Goal: Use online tool/utility: Utilize a website feature to perform a specific function

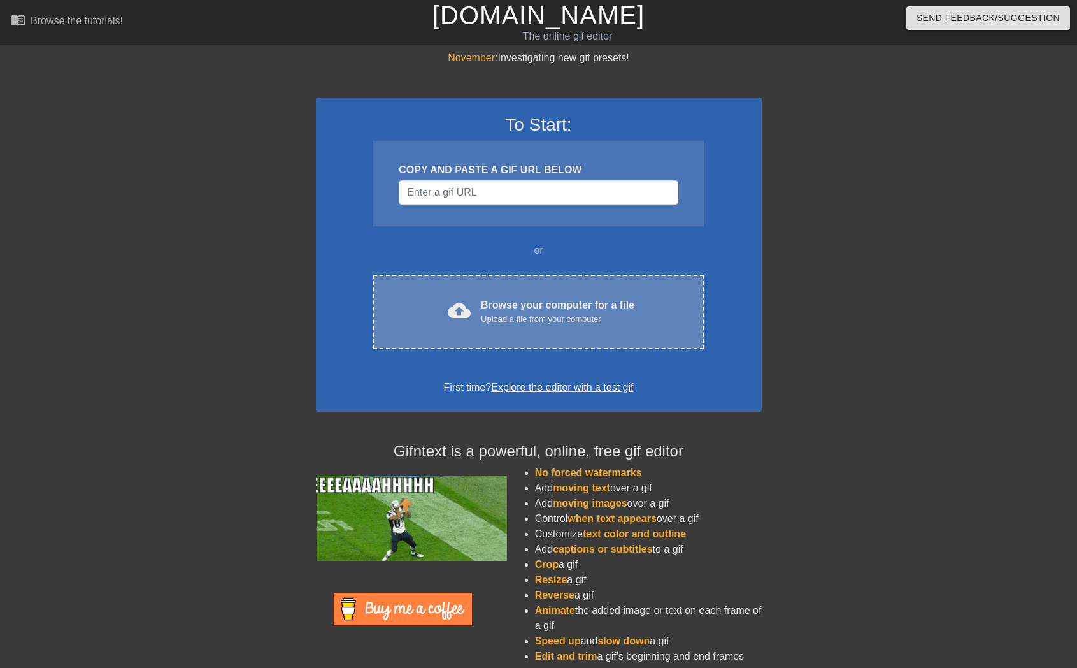
click at [536, 318] on div "Upload a file from your computer" at bounding box center [558, 319] width 154 height 13
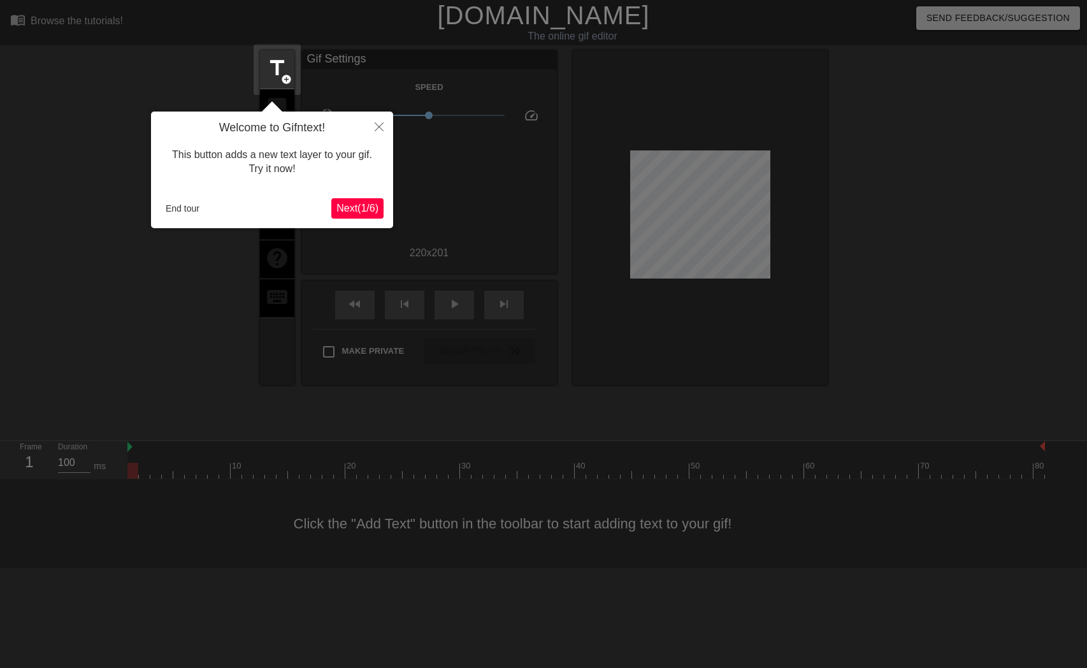
click at [359, 211] on span "Next ( 1 / 6 )" at bounding box center [357, 208] width 42 height 11
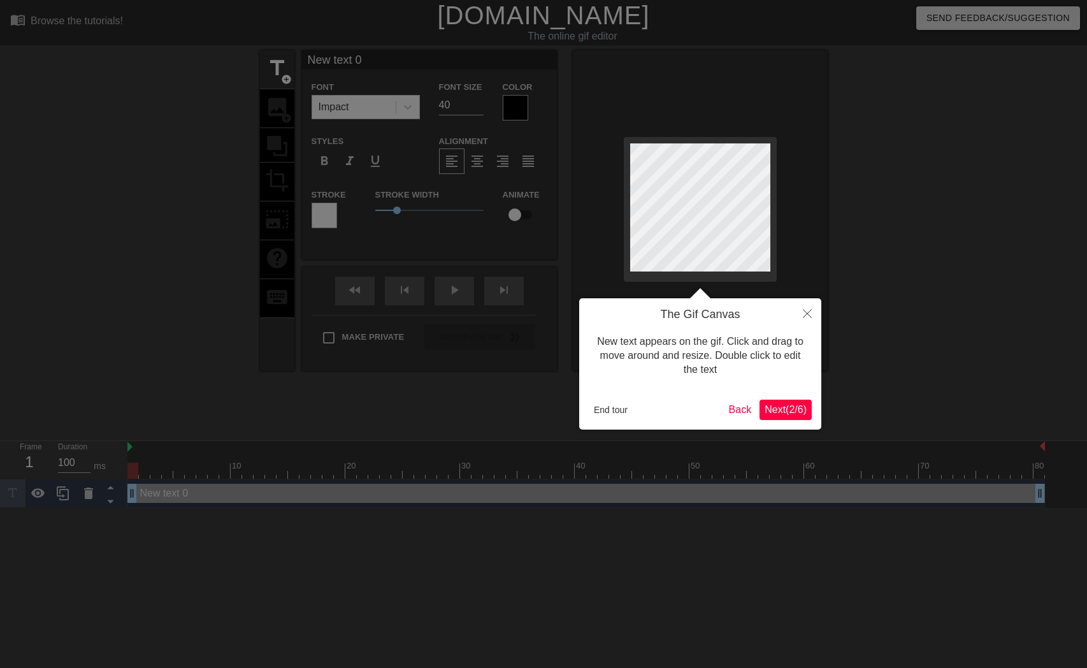
click at [793, 410] on span "Next ( 2 / 6 )" at bounding box center [786, 409] width 42 height 11
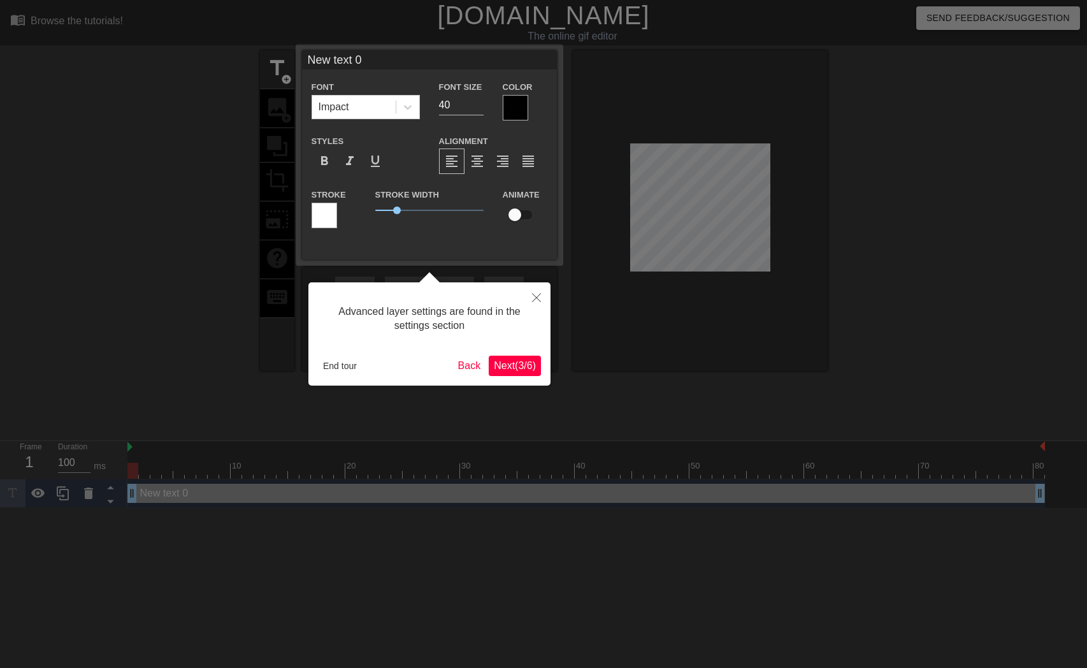
click at [533, 368] on span "Next ( 3 / 6 )" at bounding box center [515, 365] width 42 height 11
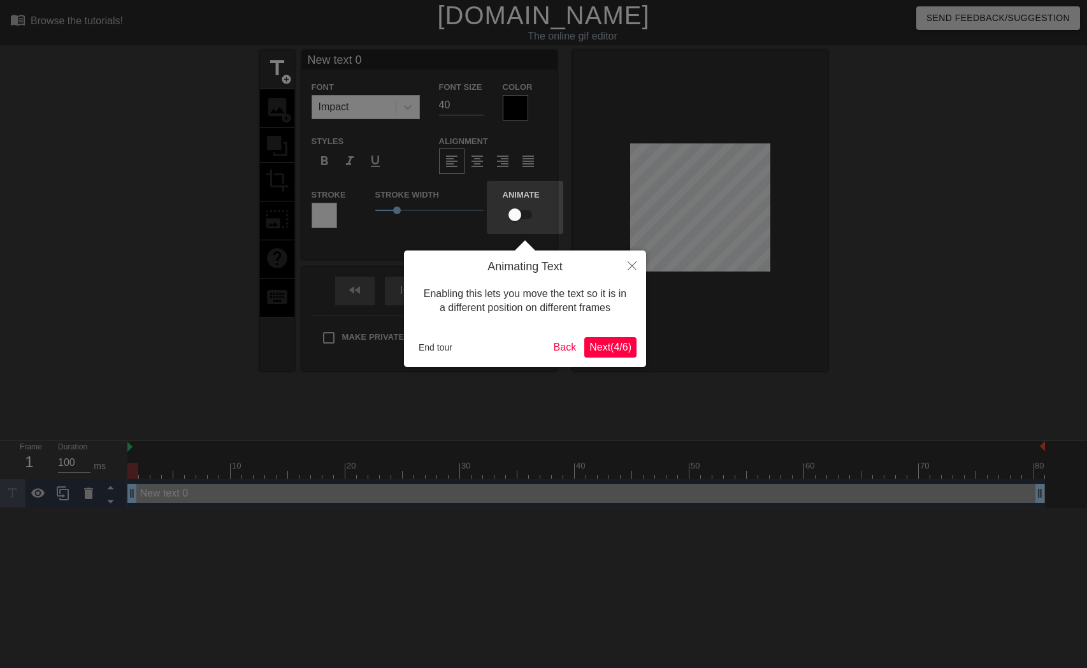
click at [596, 348] on span "Next ( 4 / 6 )" at bounding box center [610, 346] width 42 height 11
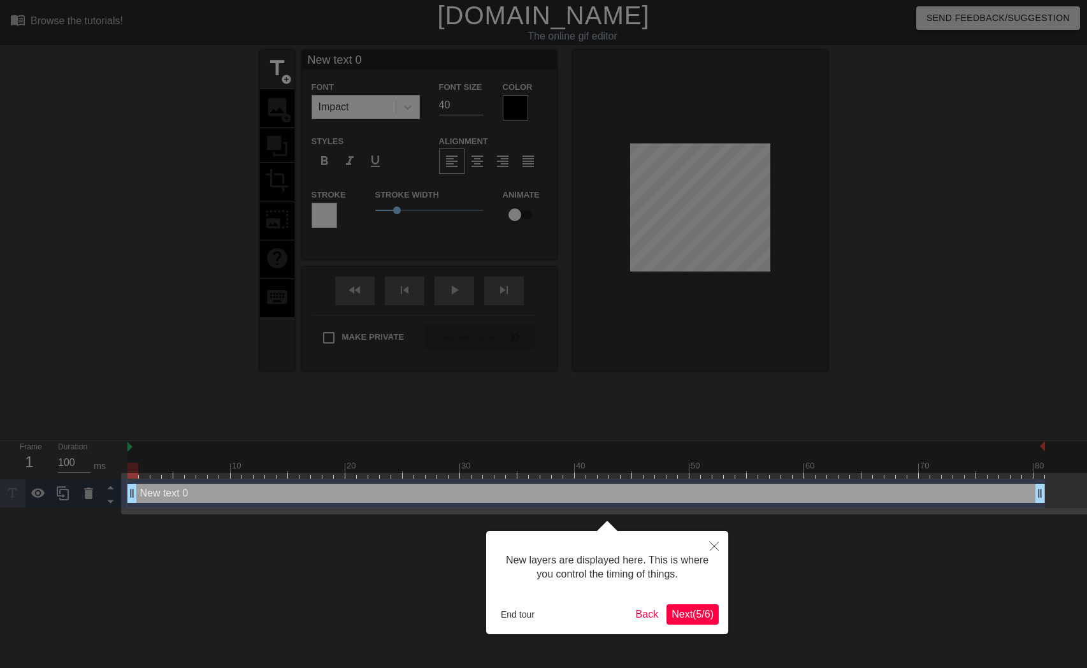
click at [700, 615] on span "Next ( 5 / 6 )" at bounding box center [693, 613] width 42 height 11
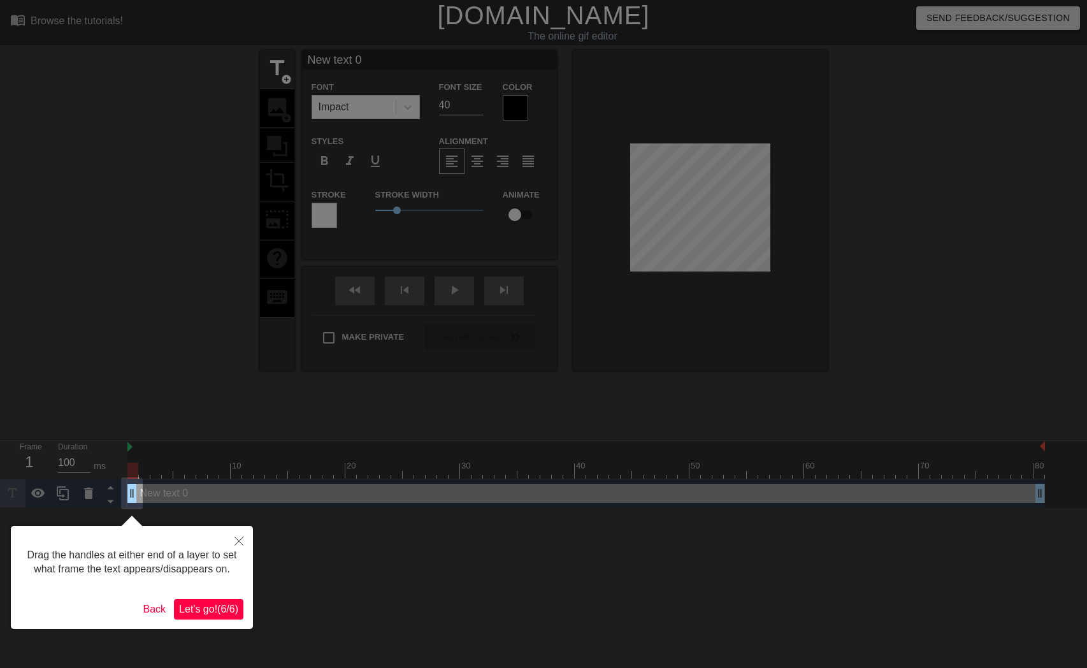
click at [214, 614] on span "Let's go! ( 6 / 6 )" at bounding box center [208, 608] width 59 height 11
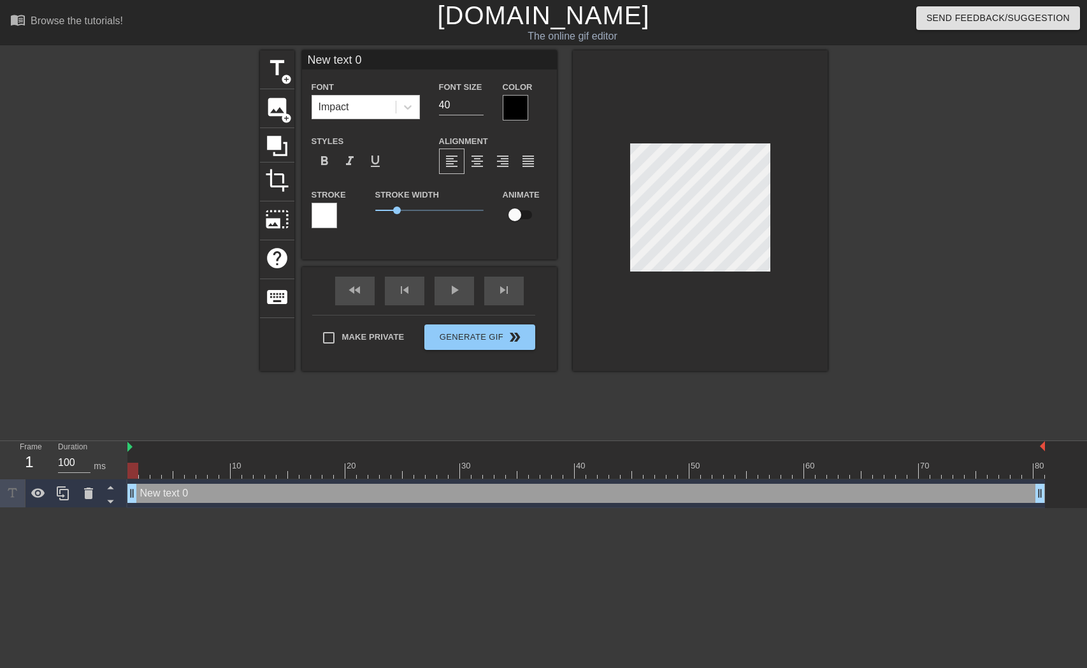
type input "B"
type textarea "B"
type input "Bl"
type textarea "Bl"
type input "Blo"
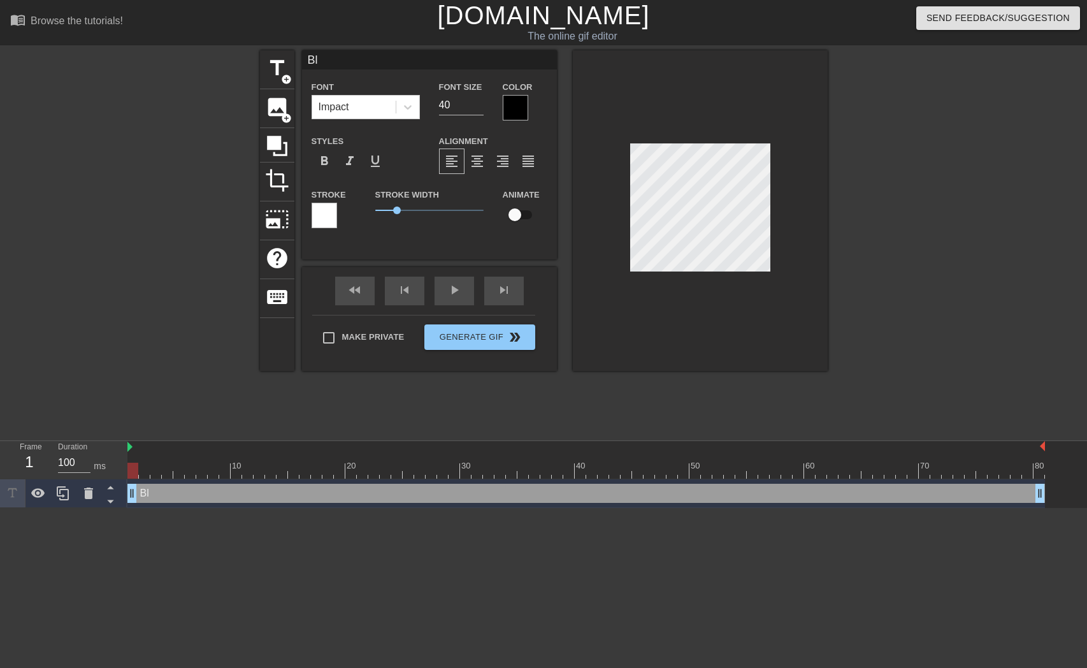
type textarea "Blo"
type input "Bloc"
type textarea "Bloc"
type input "Block"
type textarea "Block"
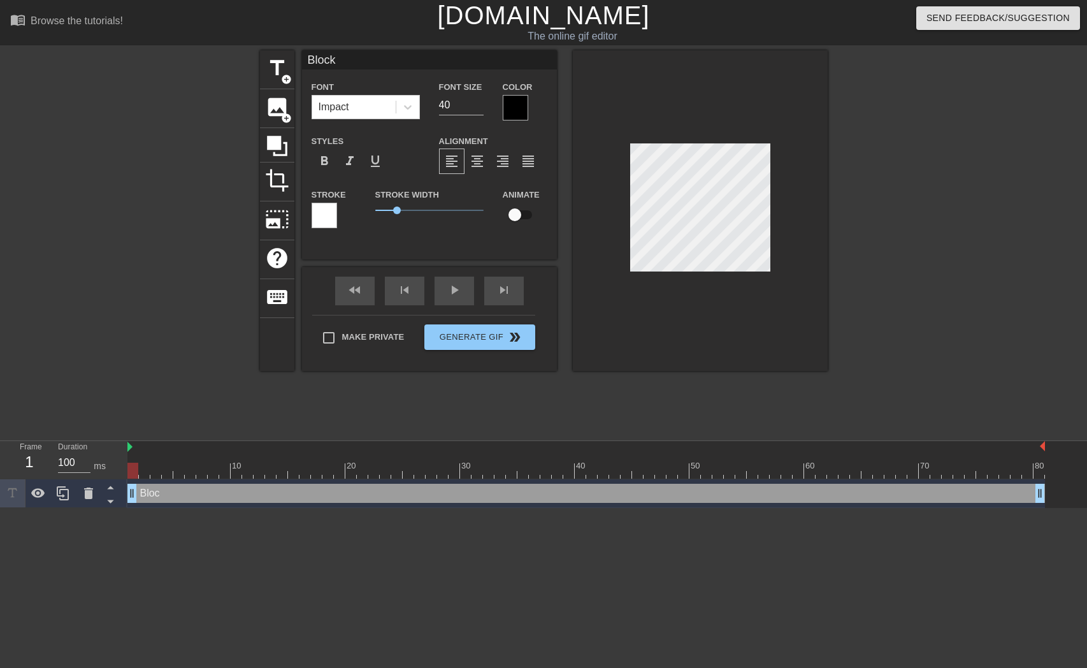
type input "Block"
type textarea "Block"
type input "Block 1"
type textarea "Block 1"
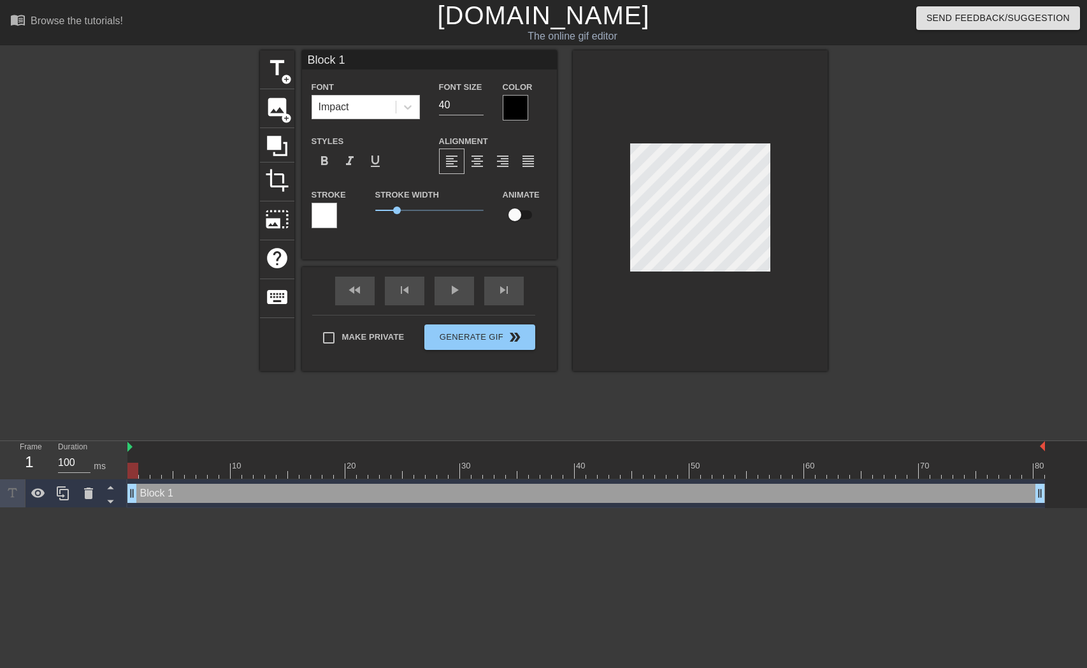
click at [705, 281] on div at bounding box center [700, 210] width 255 height 320
click at [282, 72] on span "title" at bounding box center [277, 68] width 24 height 24
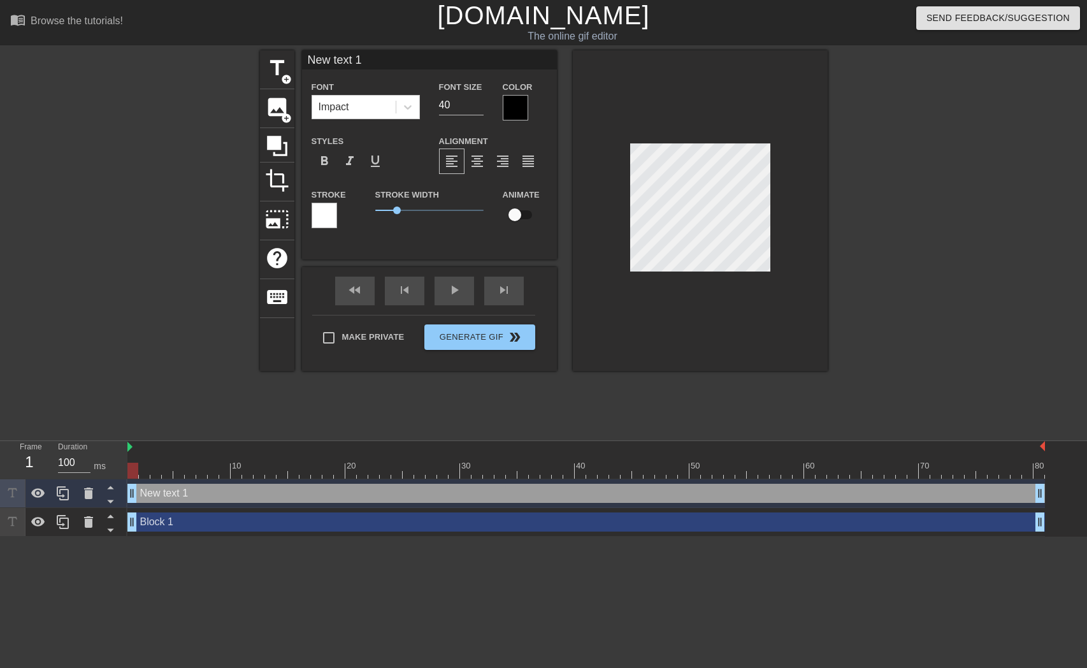
type input "B"
type textarea "B"
type input "Bl"
type textarea "Bl"
type input "Blo"
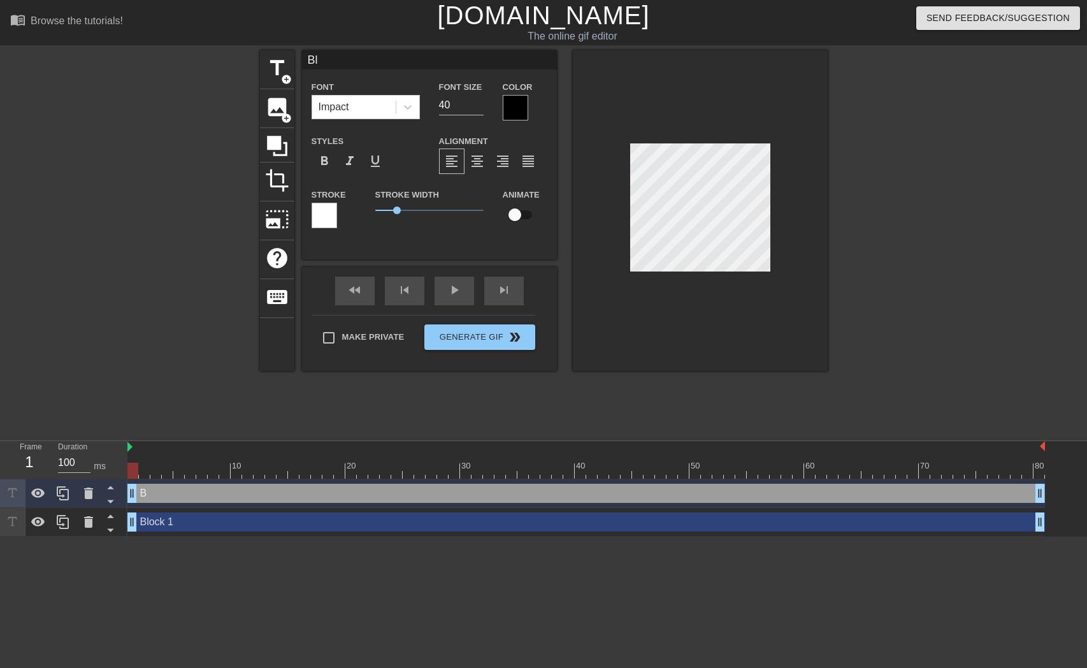
type textarea "Blo"
type input "Bloc"
type textarea "Bloc"
type input "Block"
type textarea "Block"
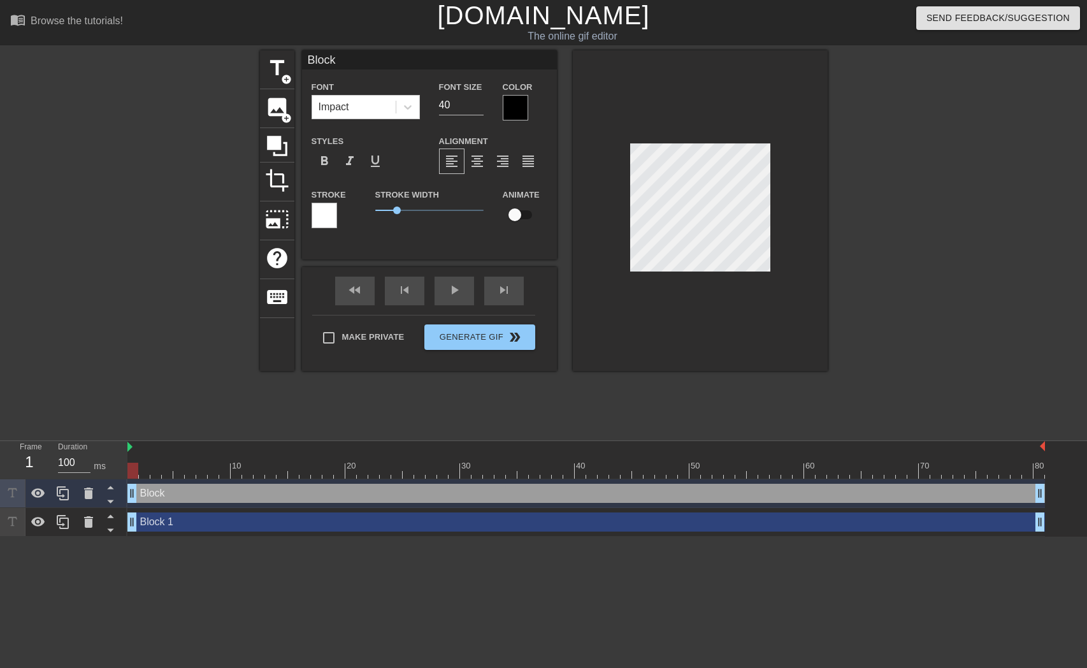
type input "Block"
type textarea "Block"
type input "Block 4"
type textarea "Block 4"
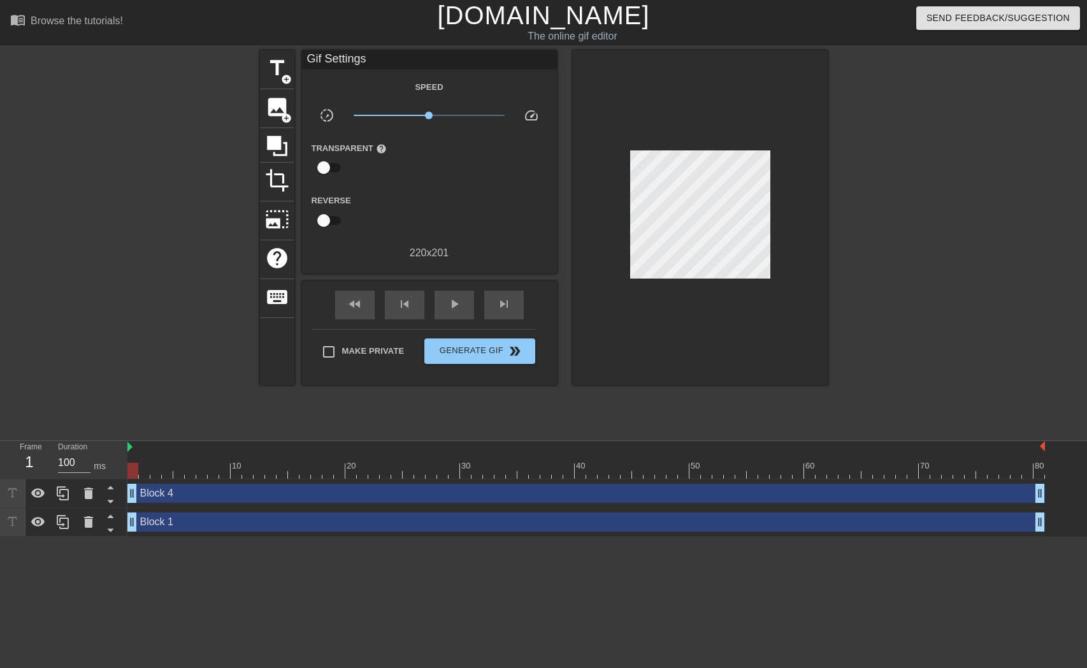
drag, startPoint x: 702, startPoint y: 341, endPoint x: 708, endPoint y: 325, distance: 16.9
click at [702, 341] on div at bounding box center [700, 217] width 255 height 334
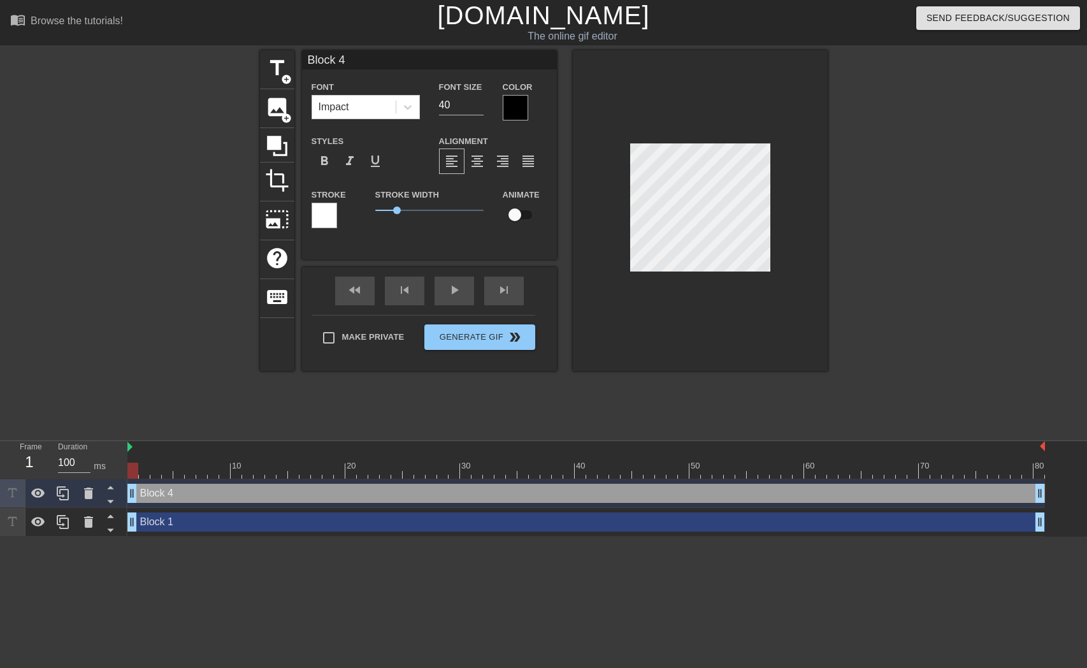
click at [730, 288] on div at bounding box center [700, 210] width 255 height 320
drag, startPoint x: 152, startPoint y: 470, endPoint x: 83, endPoint y: 477, distance: 68.5
click at [83, 477] on div "Frame 1 Duration 100 ms 10 20 30 40 50 60 70 80 Block 4 drag_handle drag_handle…" at bounding box center [543, 489] width 1087 height 96
click at [115, 503] on icon at bounding box center [111, 501] width 16 height 16
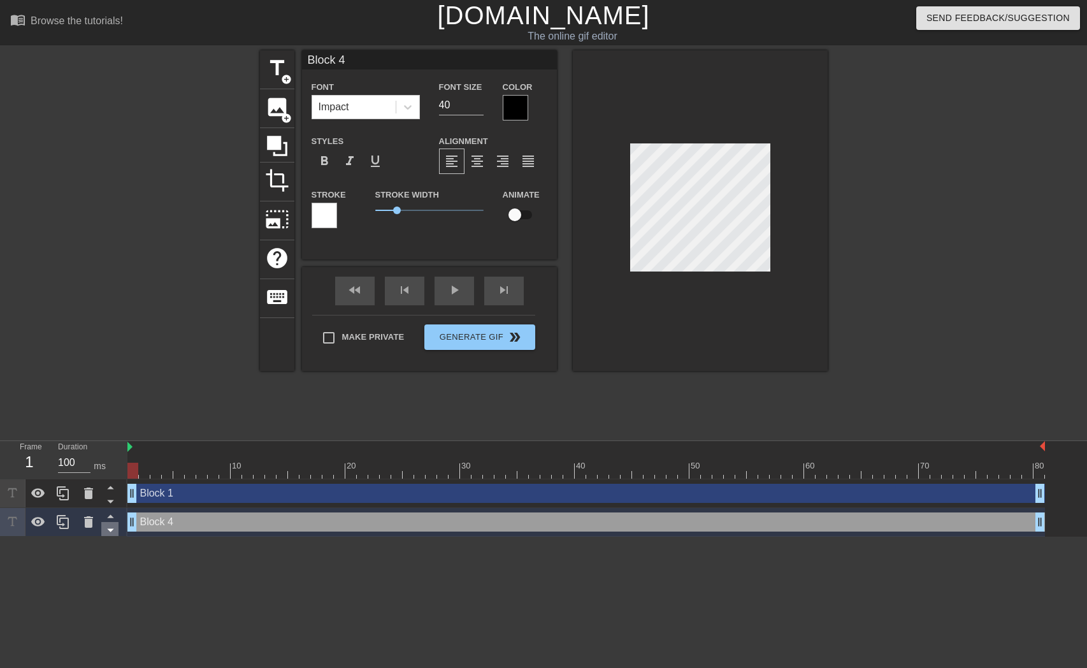
click at [108, 522] on icon at bounding box center [111, 530] width 16 height 16
click at [110, 518] on icon at bounding box center [110, 516] width 6 height 3
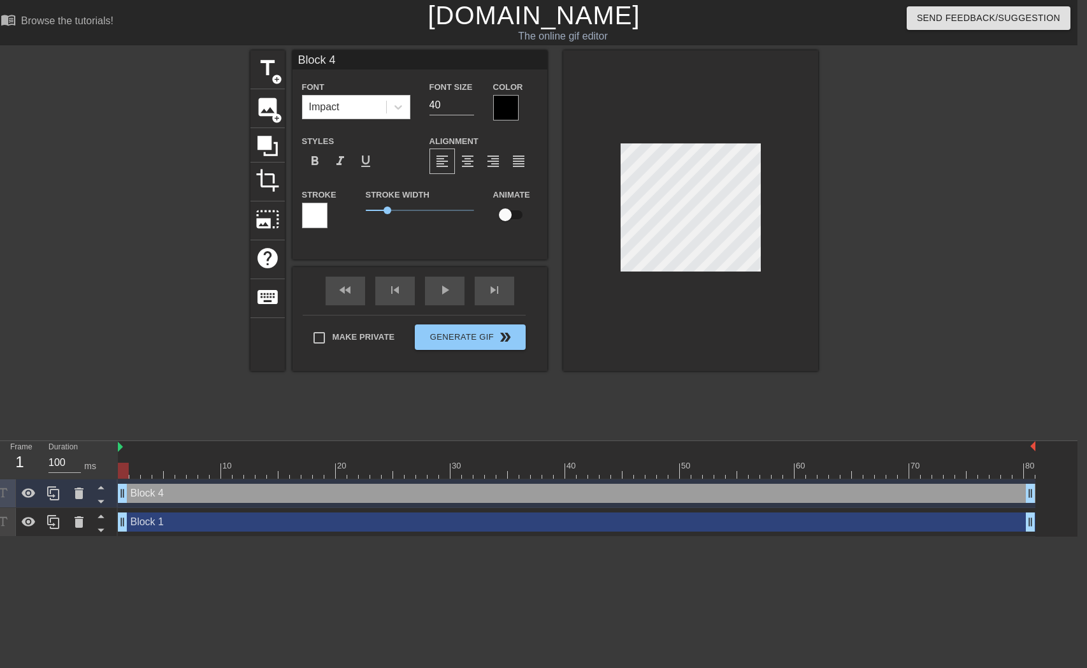
scroll to position [0, 0]
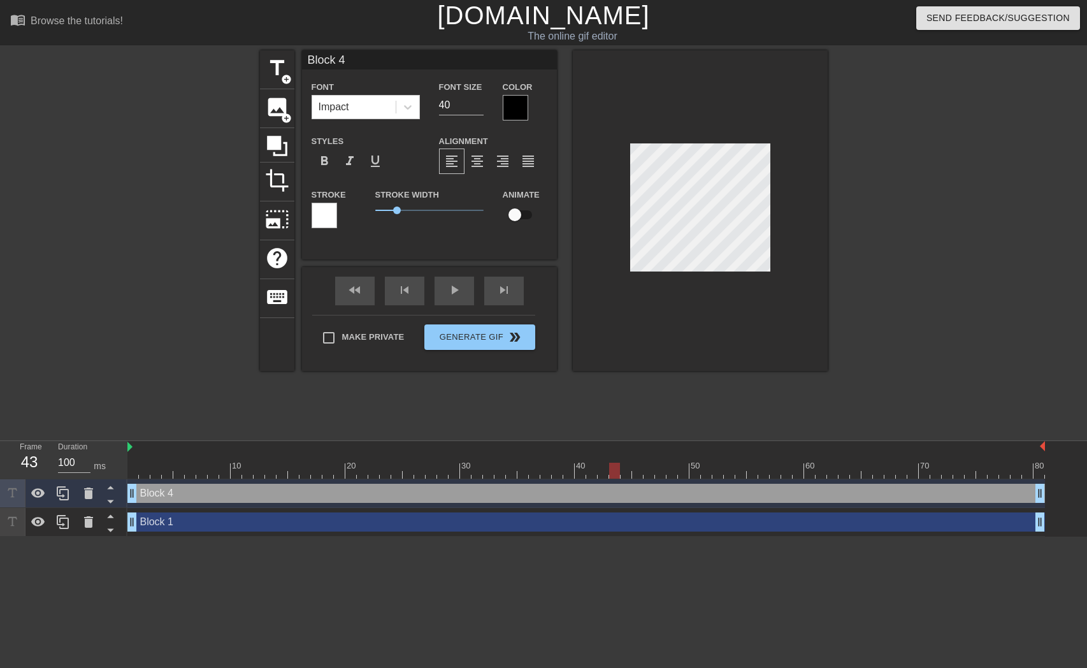
drag, startPoint x: 200, startPoint y: 470, endPoint x: 620, endPoint y: 474, distance: 419.9
click at [620, 474] on div at bounding box center [585, 471] width 917 height 16
drag, startPoint x: 868, startPoint y: 473, endPoint x: 618, endPoint y: 483, distance: 250.0
click at [618, 483] on div "10 20 30 40 50 60 70 80 Block 4 drag_handle drag_handle Block 1 drag_handle dra…" at bounding box center [606, 489] width 959 height 96
type input "lock 4"
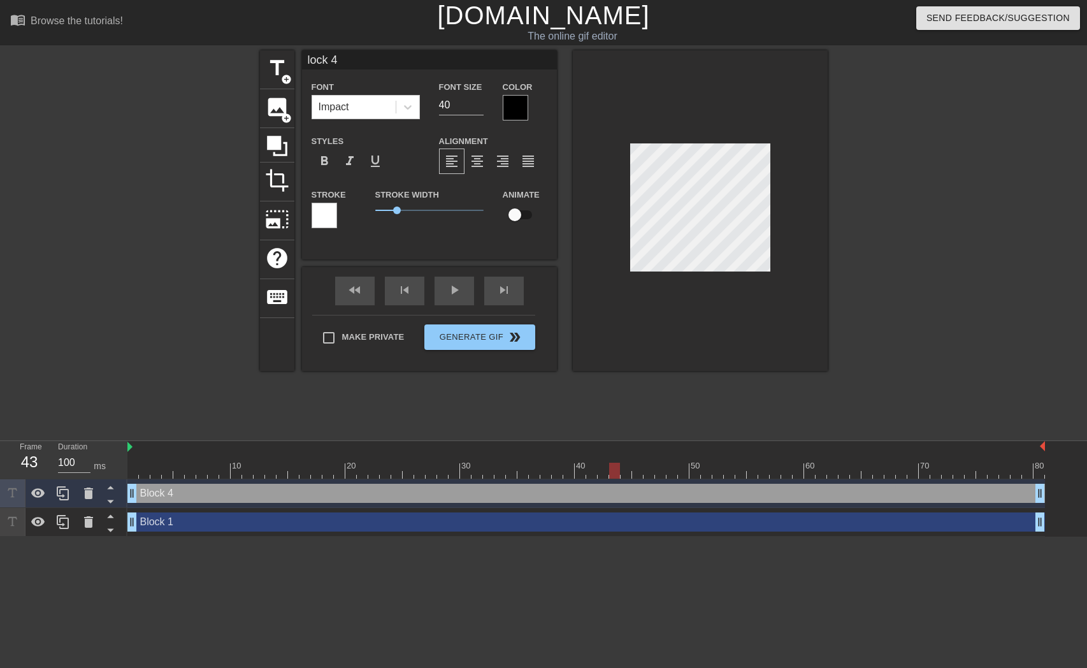
scroll to position [1, 3]
type textarea "lock 4"
type input "Block 4"
type textarea "Block 4"
click at [282, 260] on span "help" at bounding box center [277, 258] width 24 height 24
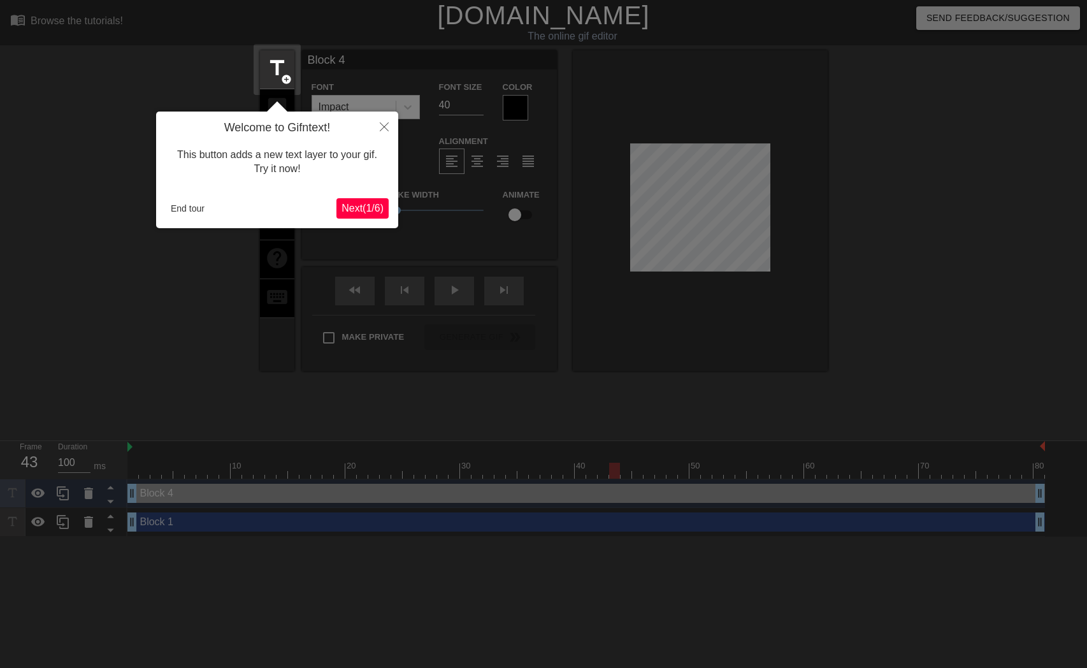
click at [369, 212] on span "Next ( 1 / 6 )" at bounding box center [362, 208] width 42 height 11
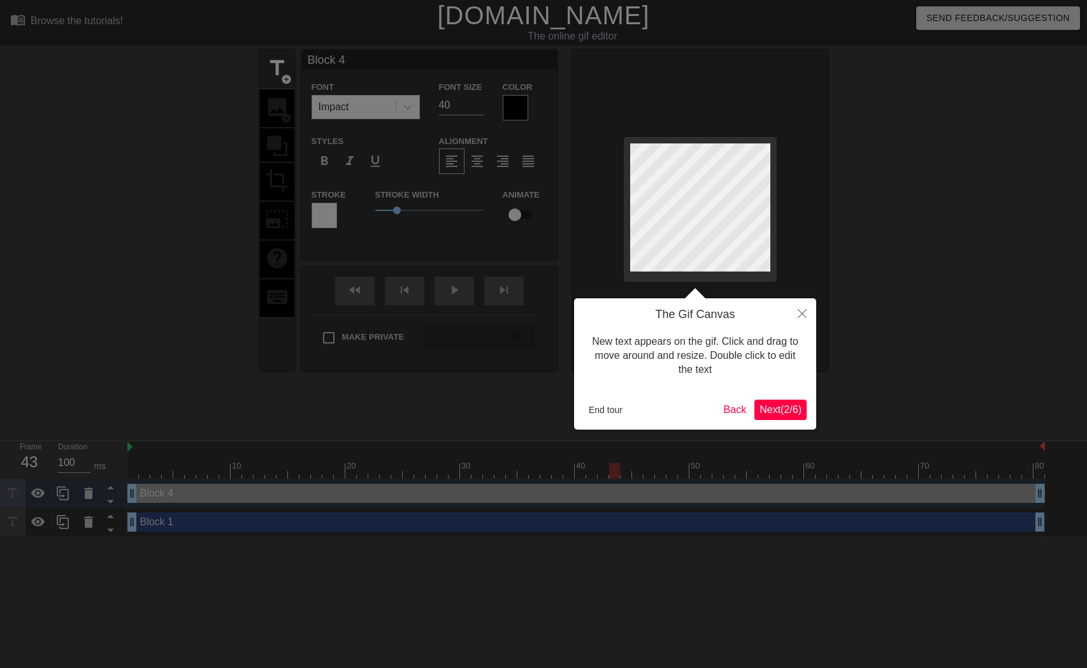
click at [784, 407] on span "Next ( 2 / 6 )" at bounding box center [780, 409] width 42 height 11
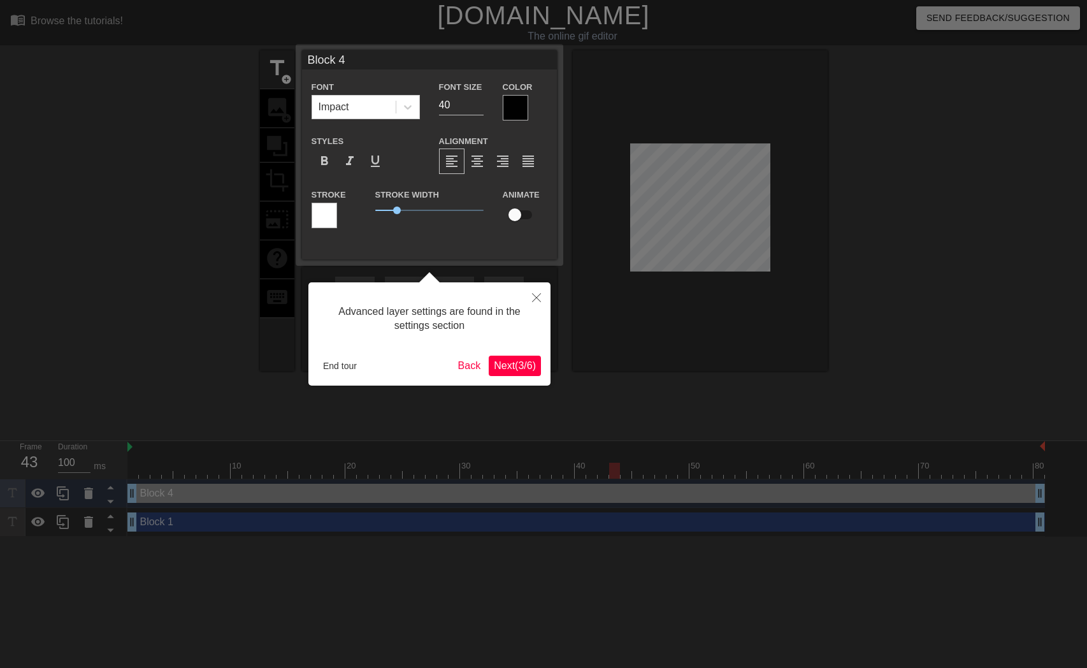
click at [533, 367] on span "Next ( 3 / 6 )" at bounding box center [515, 365] width 42 height 11
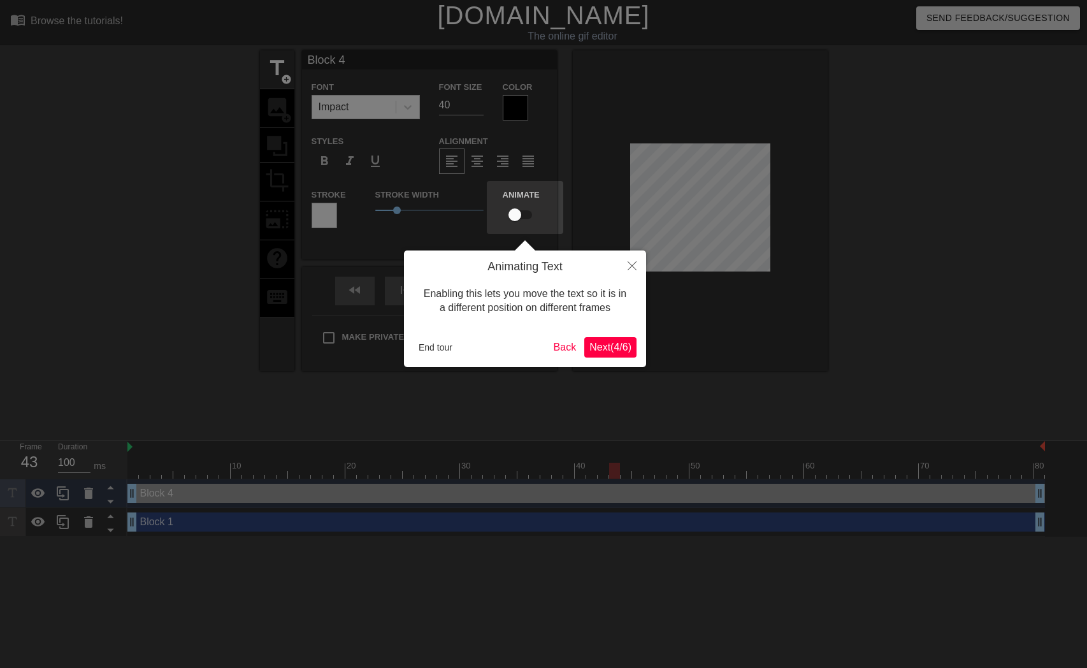
click at [616, 348] on span "Next ( 4 / 6 )" at bounding box center [610, 346] width 42 height 11
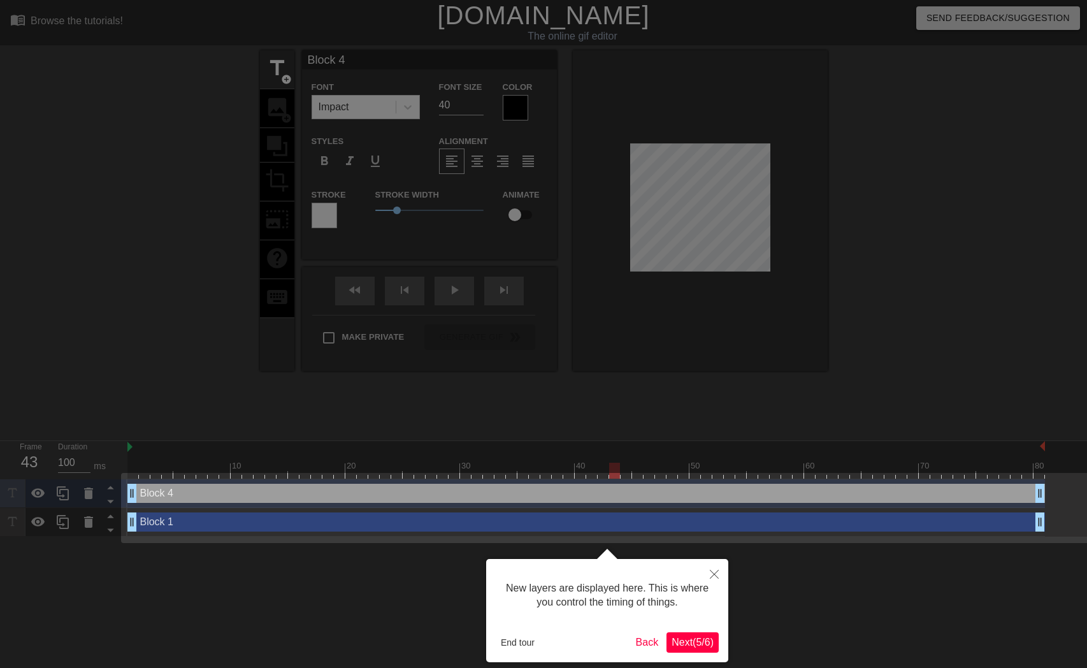
click at [722, 574] on button "Close" at bounding box center [714, 573] width 28 height 29
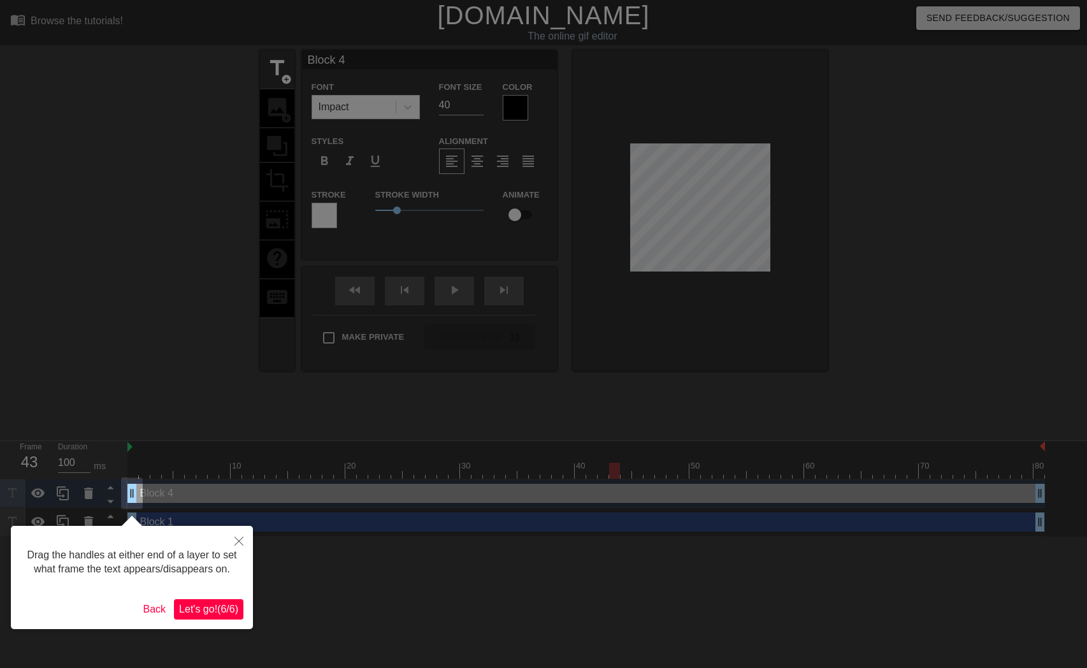
click at [235, 539] on icon "Close" at bounding box center [238, 540] width 9 height 9
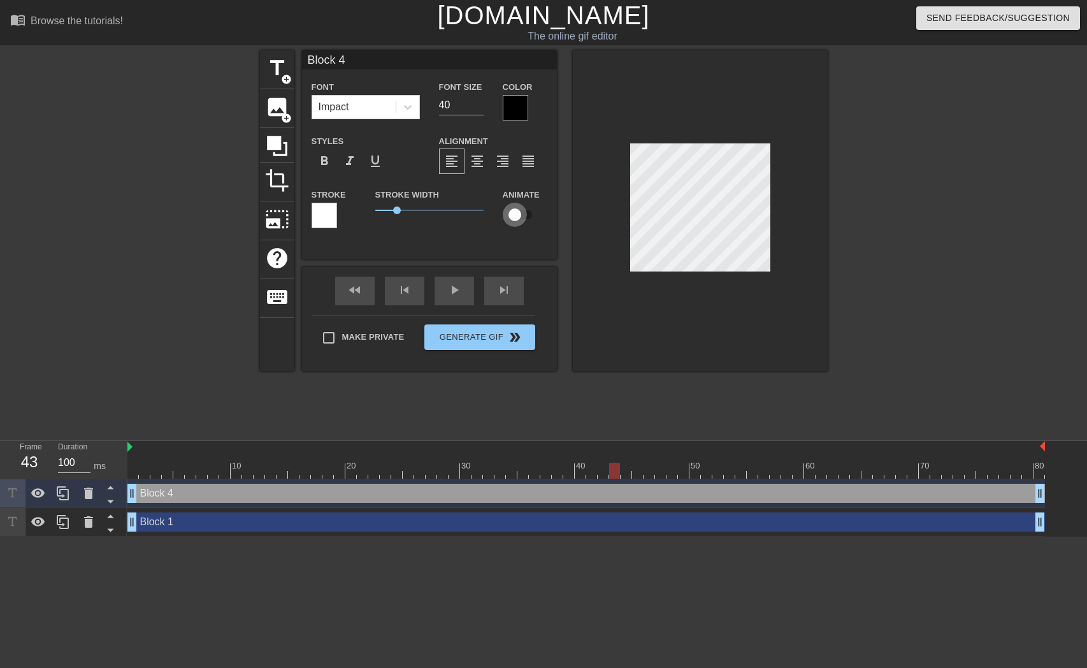
click at [528, 213] on input "checkbox" at bounding box center [514, 215] width 73 height 24
checkbox input "true"
click at [278, 246] on span "help" at bounding box center [277, 258] width 24 height 24
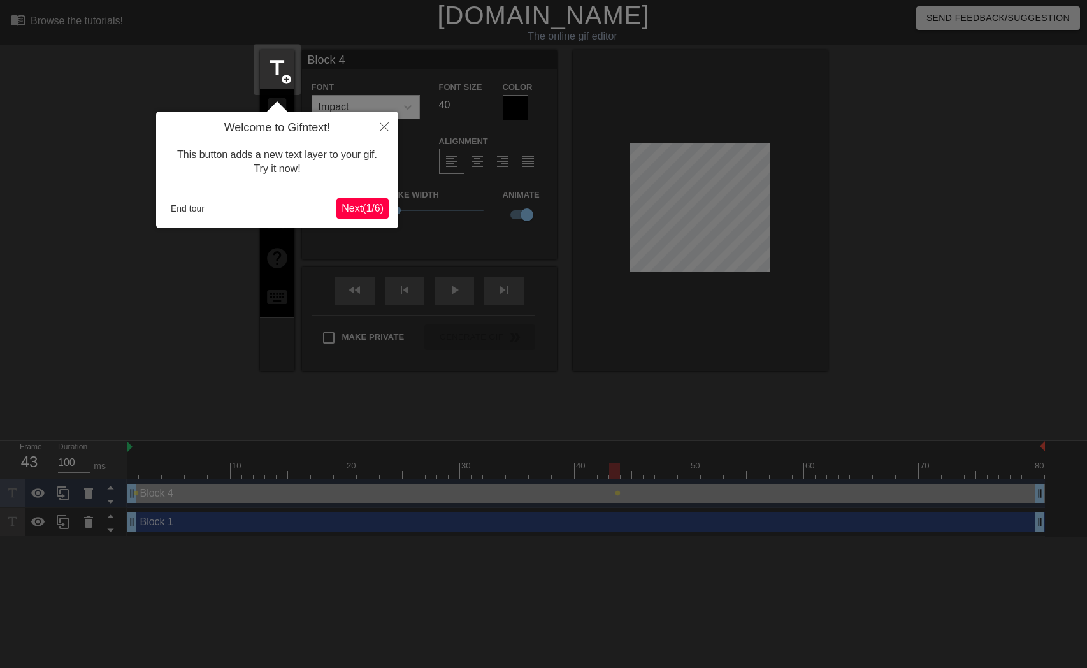
click at [354, 195] on div "Welcome to Gifntext! This button adds a new text layer to your gif. Try it now!…" at bounding box center [277, 169] width 242 height 117
click at [350, 205] on span "Next ( 1 / 6 )" at bounding box center [362, 208] width 42 height 11
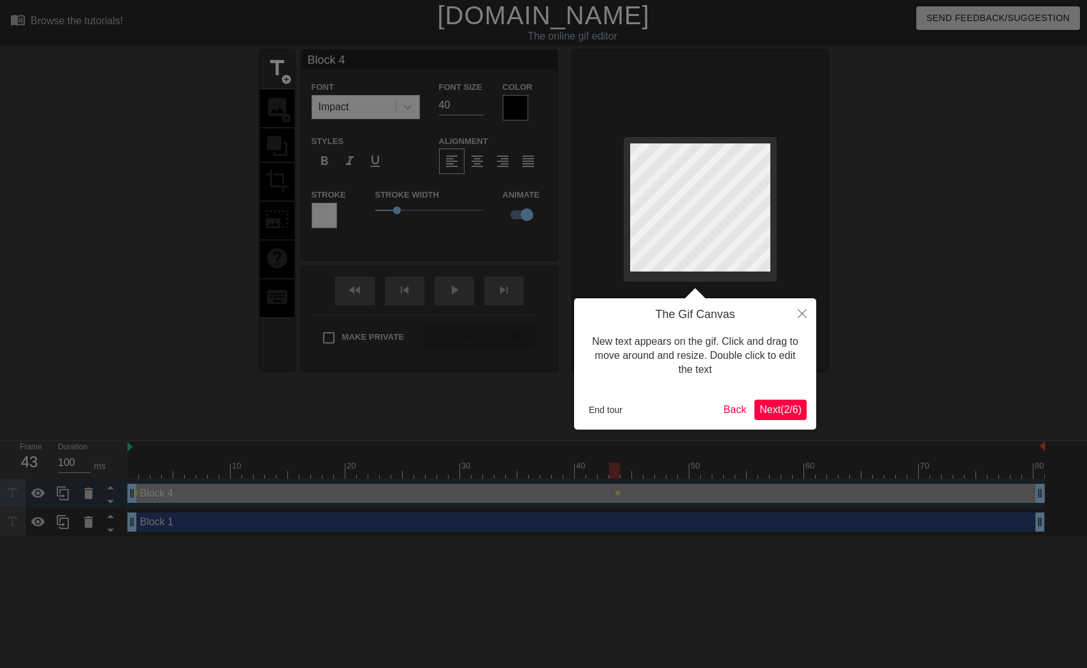
click at [783, 404] on span "Next ( 2 / 6 )" at bounding box center [780, 409] width 42 height 11
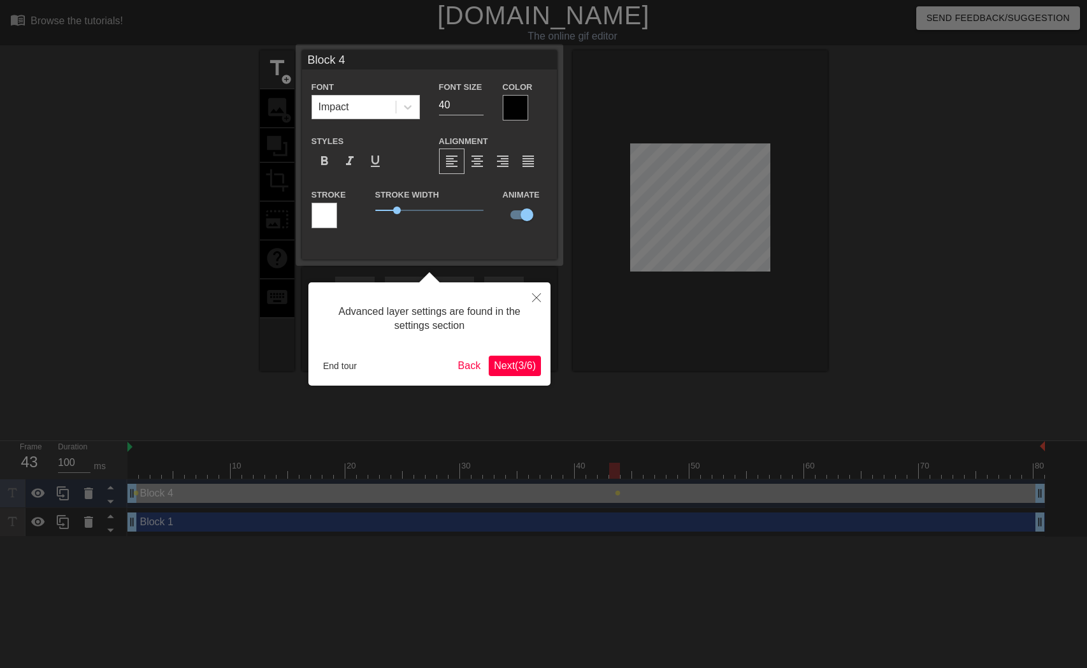
click at [503, 368] on span "Next ( 3 / 6 )" at bounding box center [515, 365] width 42 height 11
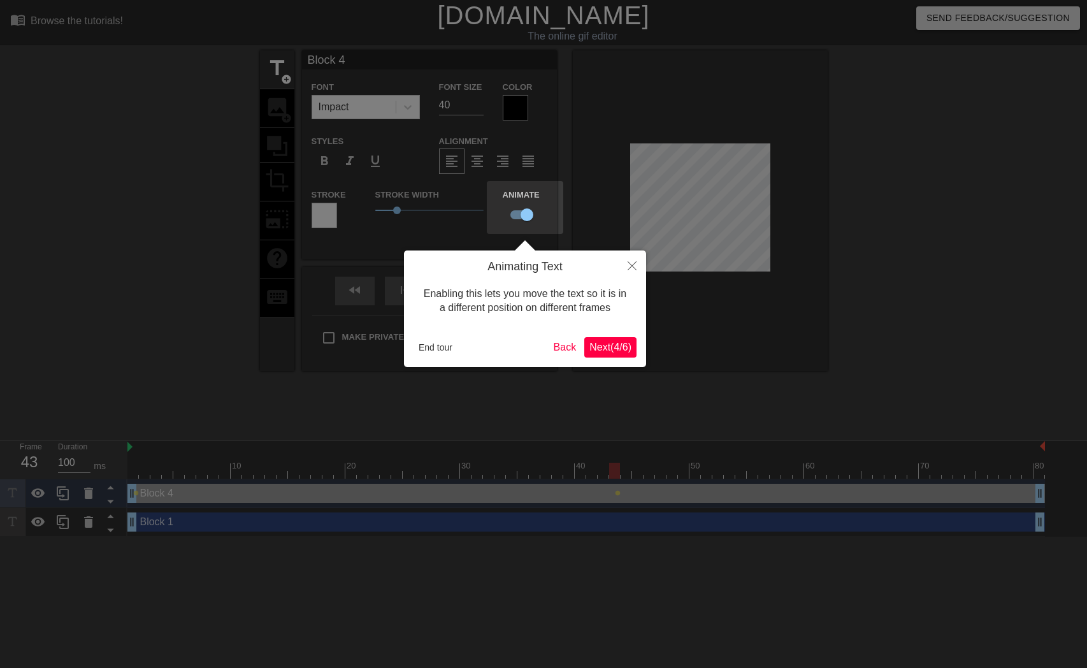
click at [611, 347] on span "Next ( 4 / 6 )" at bounding box center [610, 346] width 42 height 11
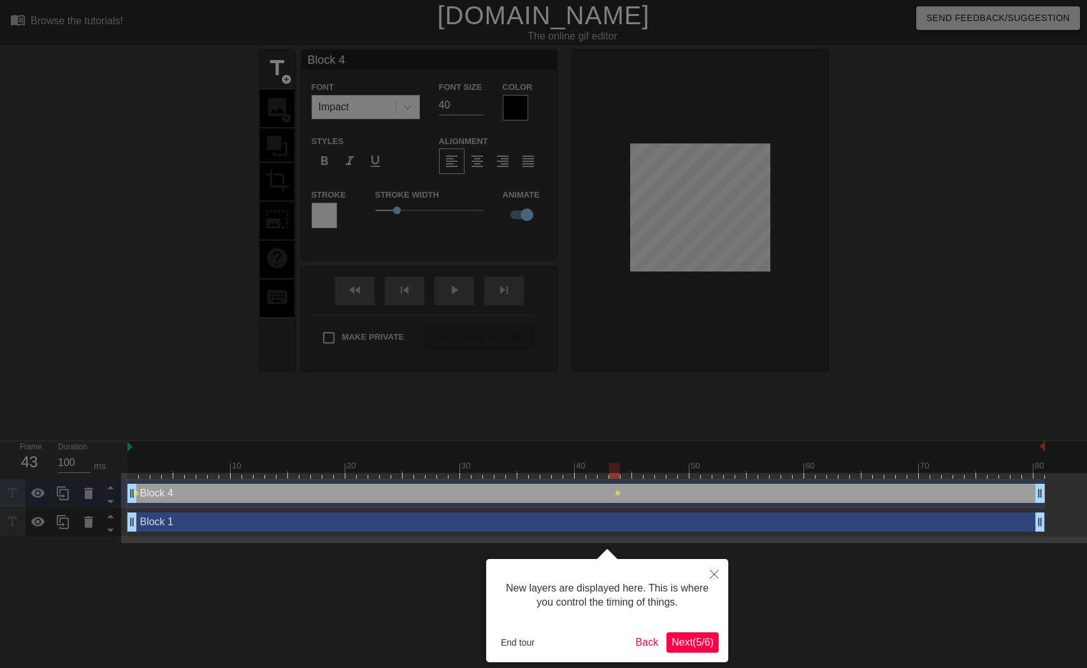
click at [718, 566] on button "Close" at bounding box center [714, 573] width 28 height 29
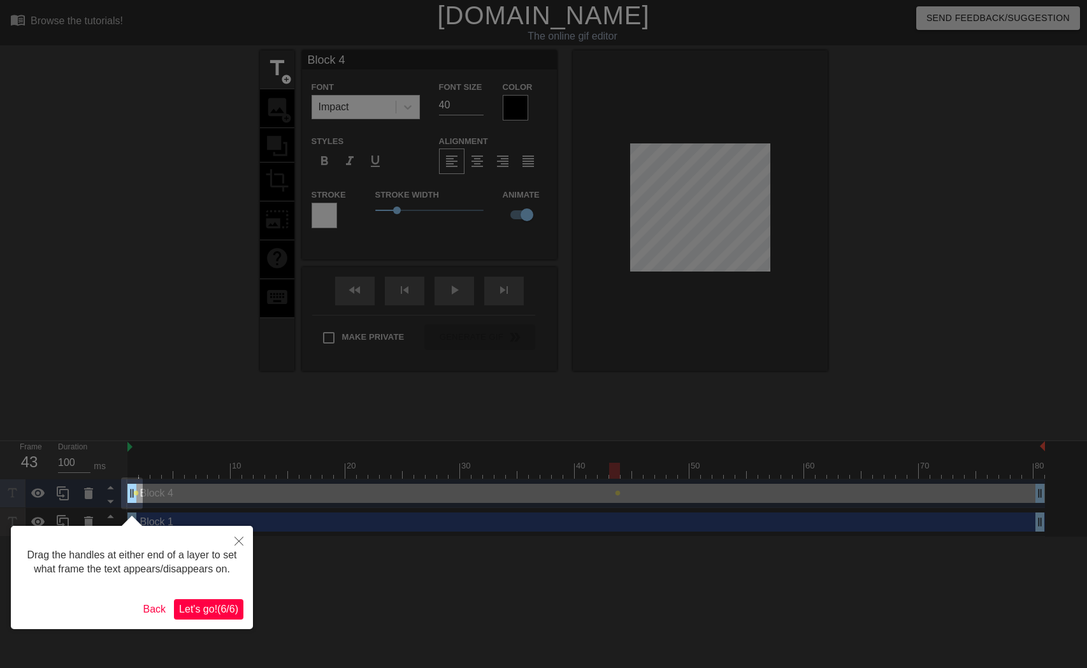
click at [241, 536] on icon "Close" at bounding box center [238, 540] width 9 height 9
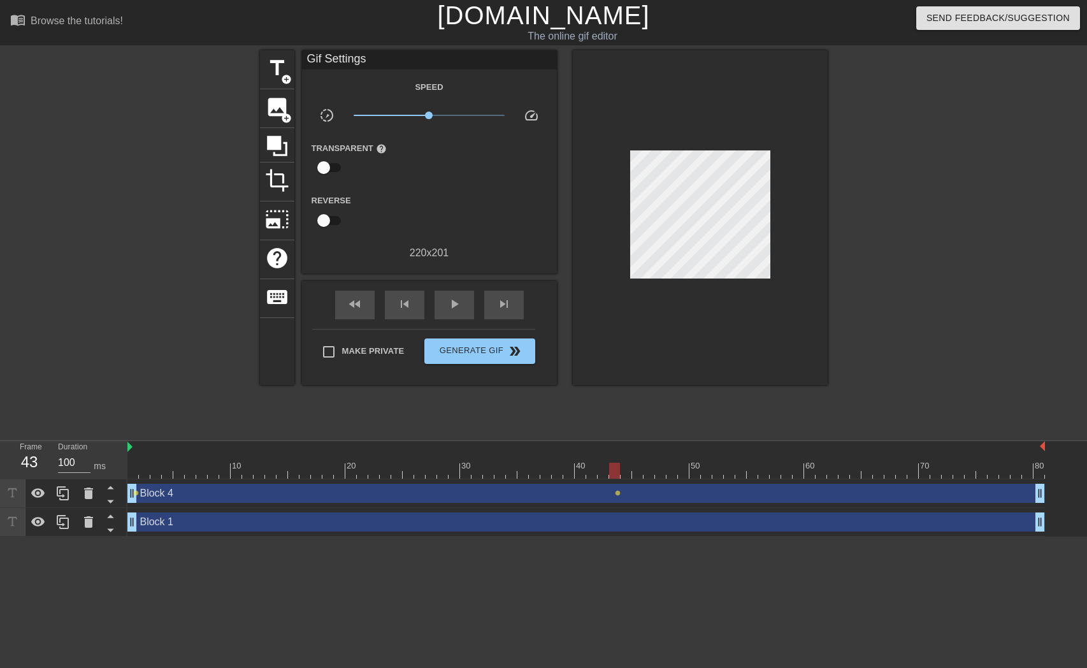
drag, startPoint x: 619, startPoint y: 493, endPoint x: 522, endPoint y: 490, distance: 96.3
click at [522, 490] on div "Block 4 drag_handle drag_handle lens lens" at bounding box center [585, 493] width 917 height 19
click at [619, 494] on span "lens" at bounding box center [618, 493] width 6 height 6
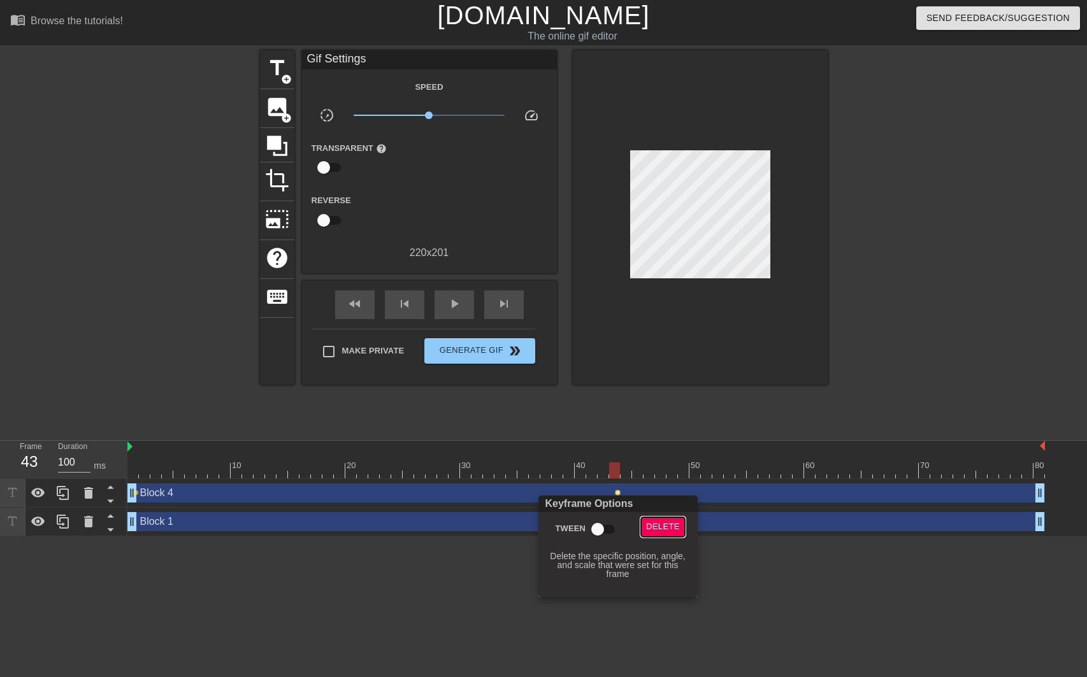
click at [661, 531] on span "Delete" at bounding box center [663, 527] width 34 height 15
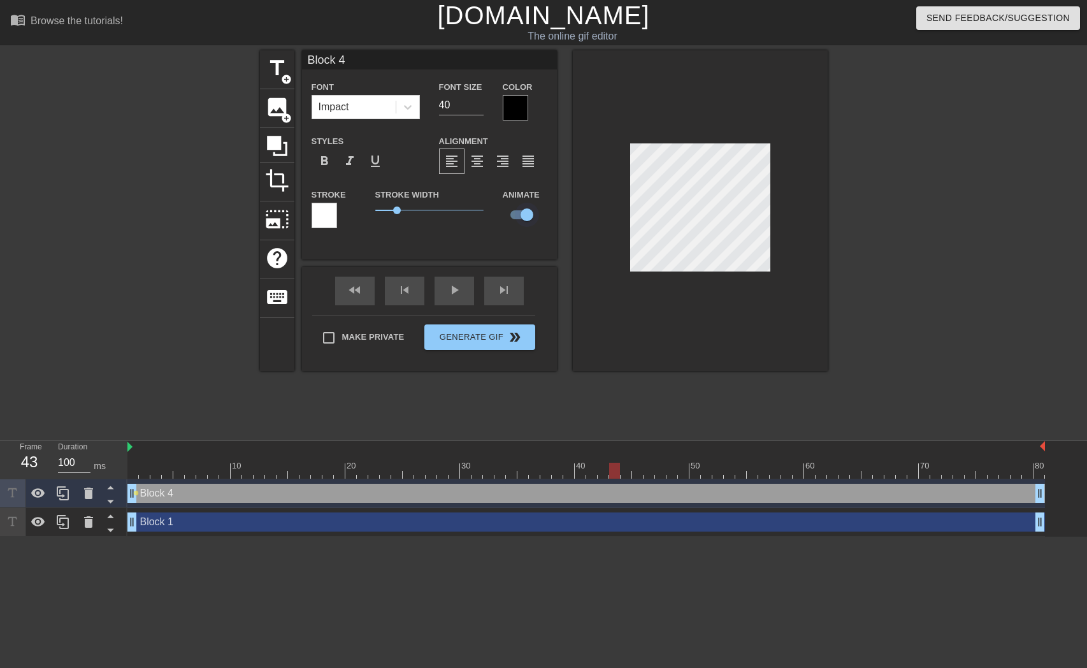
click at [529, 214] on input "checkbox" at bounding box center [527, 215] width 73 height 24
checkbox input "false"
drag, startPoint x: 140, startPoint y: 477, endPoint x: 58, endPoint y: 470, distance: 81.8
click at [57, 472] on div "Frame 1 Duration 100 ms 10 20 30 40 50 60 70 80 Block 4 drag_handle drag_handle…" at bounding box center [543, 489] width 1087 height 96
click at [727, 290] on div at bounding box center [700, 210] width 255 height 320
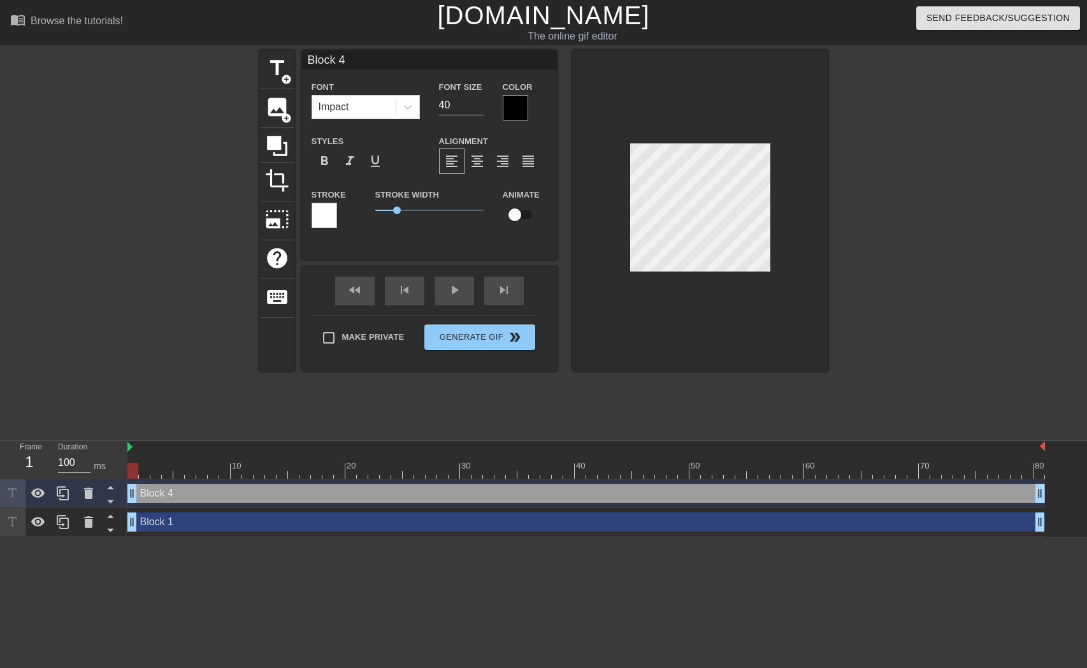
type input "Block 1"
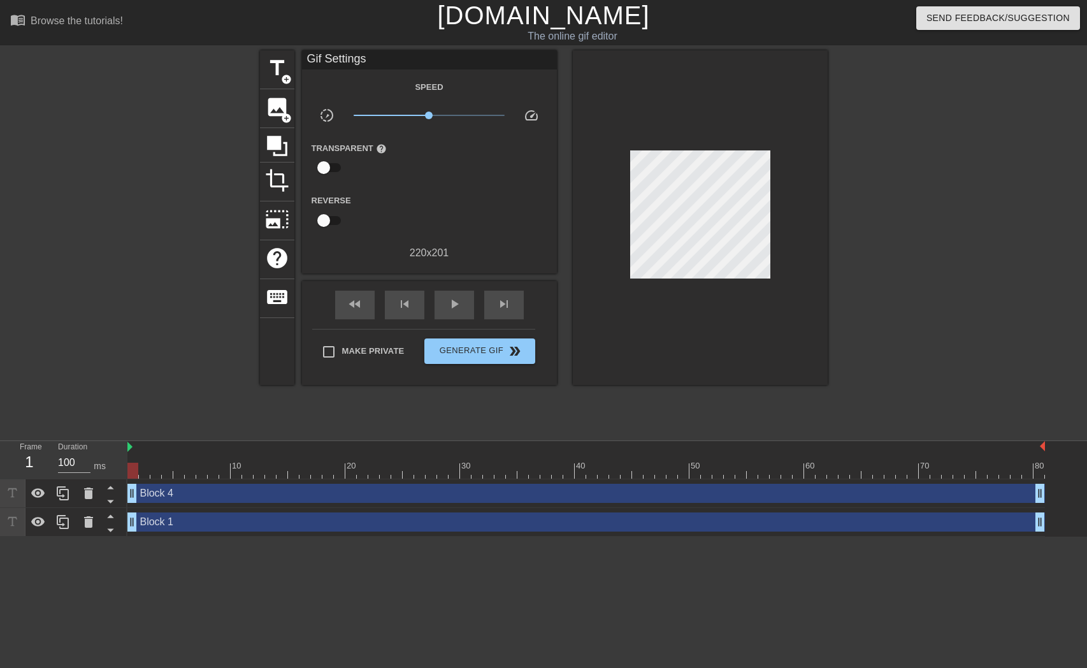
drag, startPoint x: 733, startPoint y: 301, endPoint x: 736, endPoint y: 282, distance: 19.4
click at [733, 301] on div at bounding box center [700, 217] width 255 height 334
click at [323, 498] on div "Block 4 drag_handle drag_handle" at bounding box center [585, 493] width 917 height 19
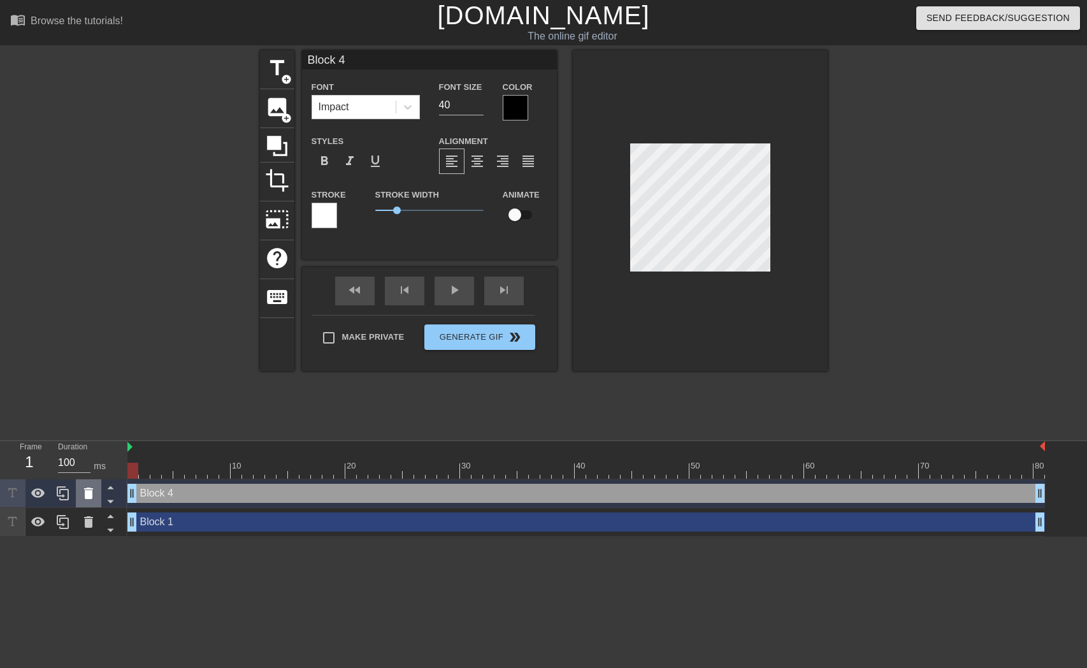
click at [94, 496] on icon at bounding box center [88, 492] width 15 height 15
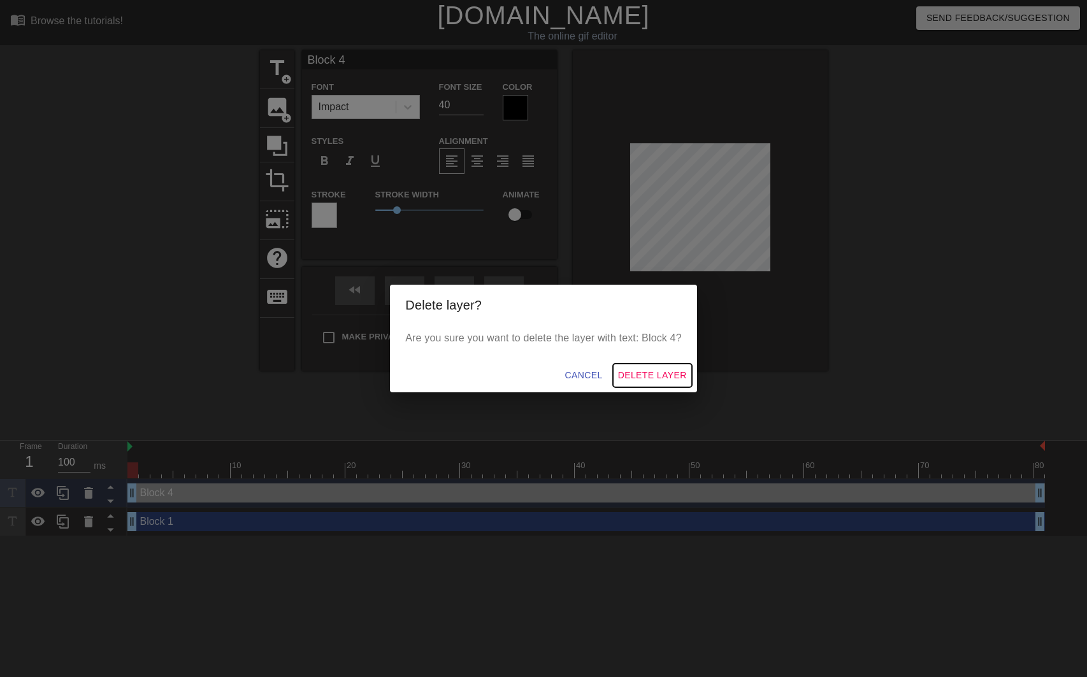
click at [634, 369] on span "Delete Layer" at bounding box center [652, 376] width 69 height 16
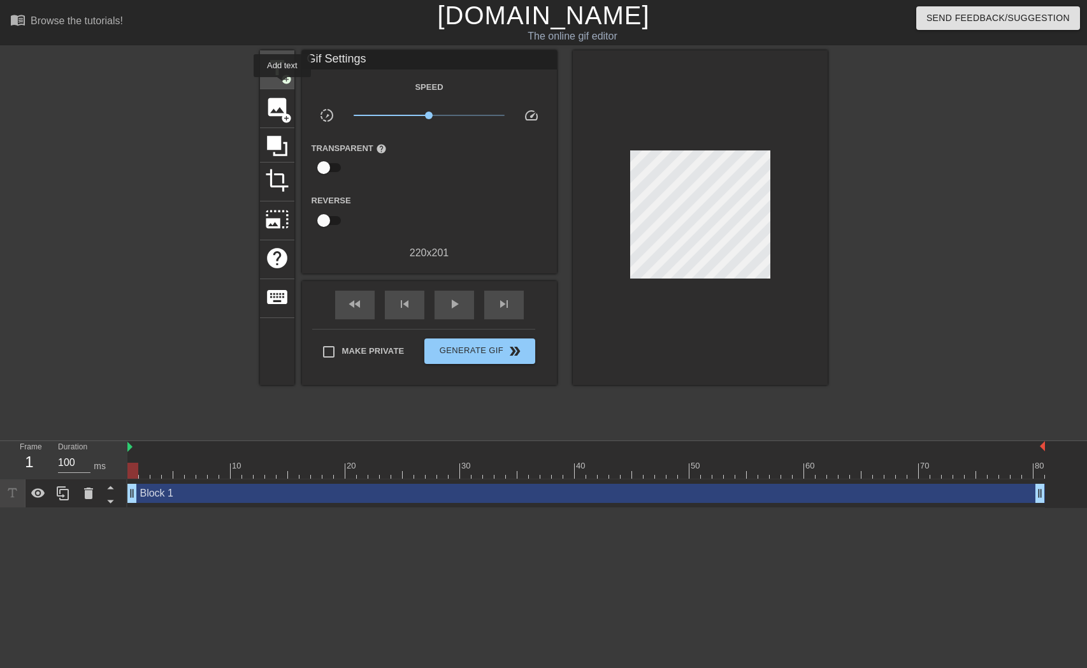
click at [283, 86] on div "title add_circle" at bounding box center [277, 69] width 34 height 39
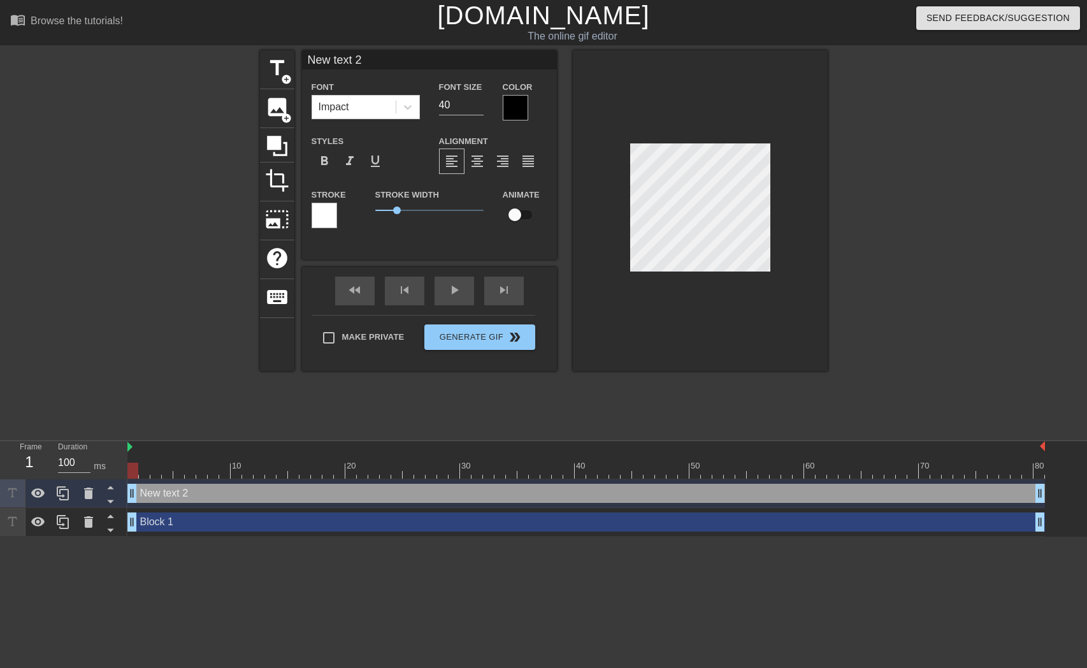
type input "B"
type textarea "B"
type input "BL"
type textarea "BL"
type input "BLO"
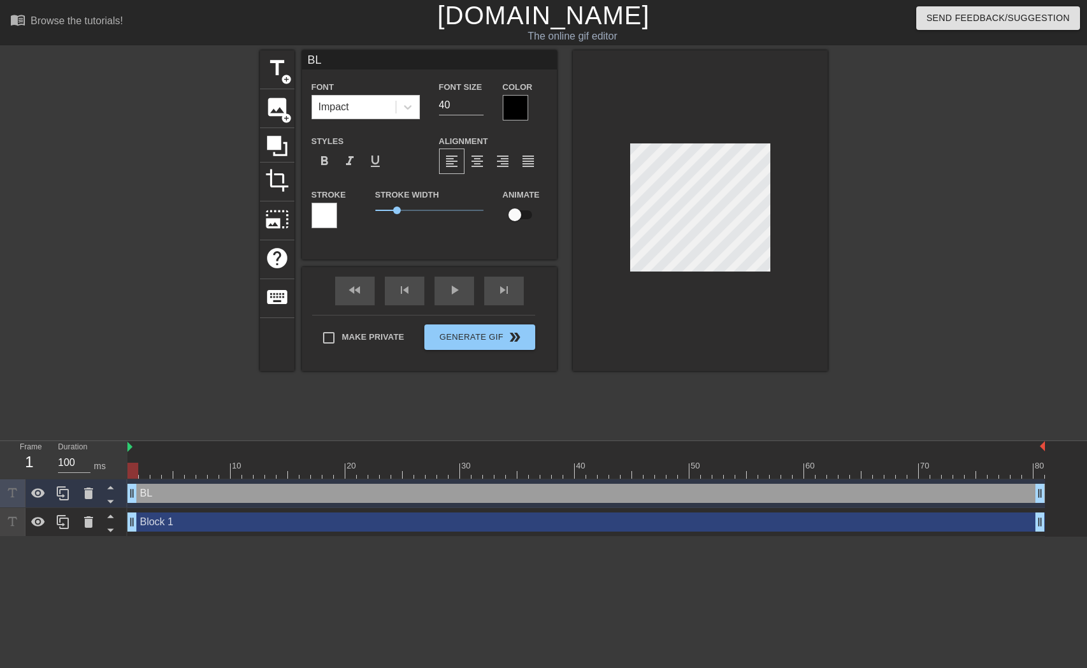
type textarea "BLO"
type input "BLOC"
type textarea "BLOC"
type input "BLOCK"
type textarea "BLOCK"
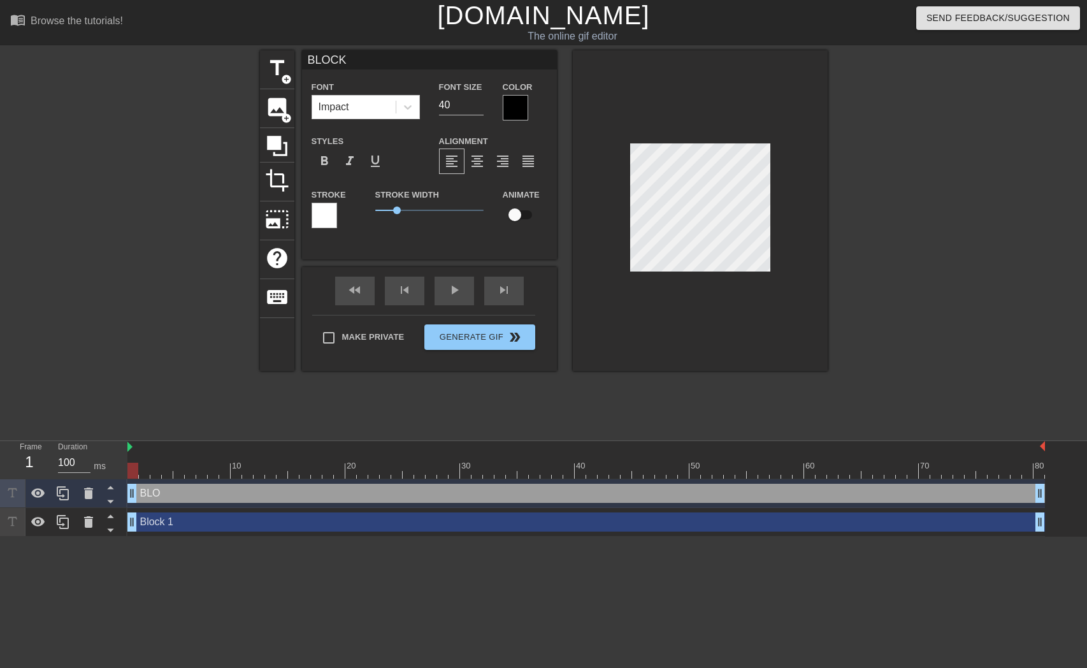
scroll to position [2, 3]
type input "BLOCK"
type textarea "BLOCK"
type input "BLOCK 4"
type textarea "BLOCK 4"
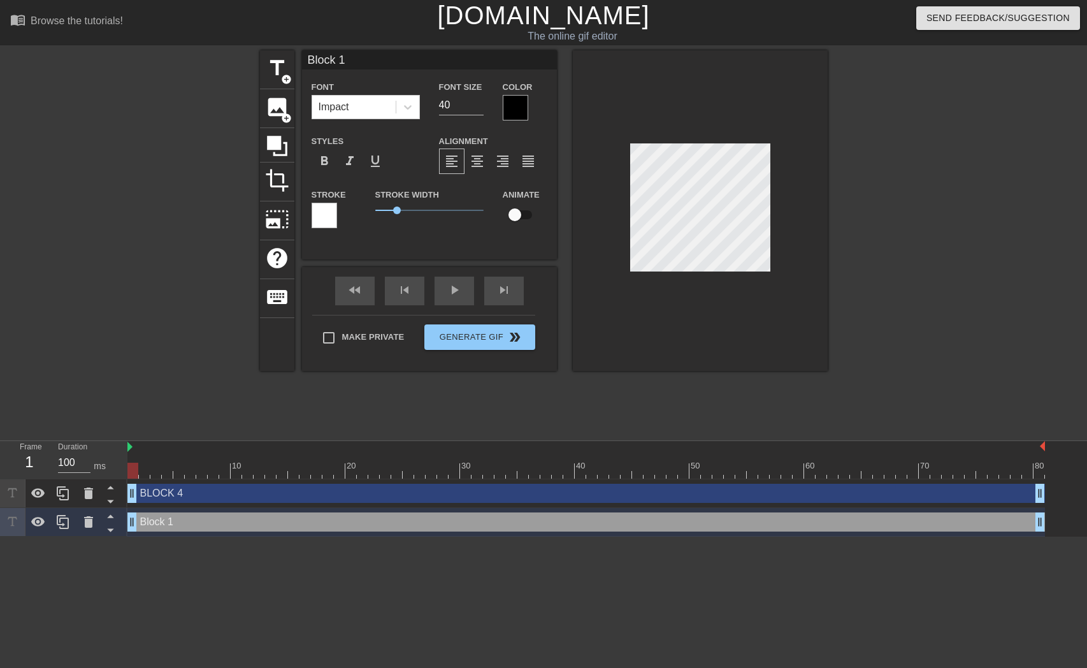
type input "B"
type textarea "B"
type input "BL"
type textarea "BL"
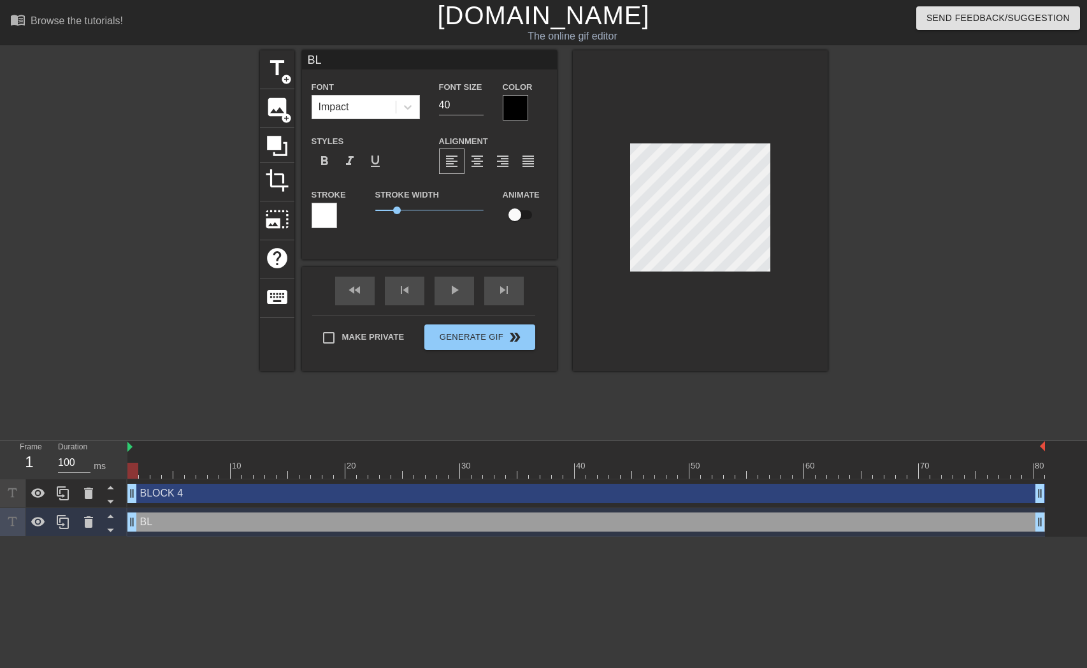
type input "BLO"
type textarea "BLO"
type input "BLOC"
type textarea "BLOC"
type input "BLOCK"
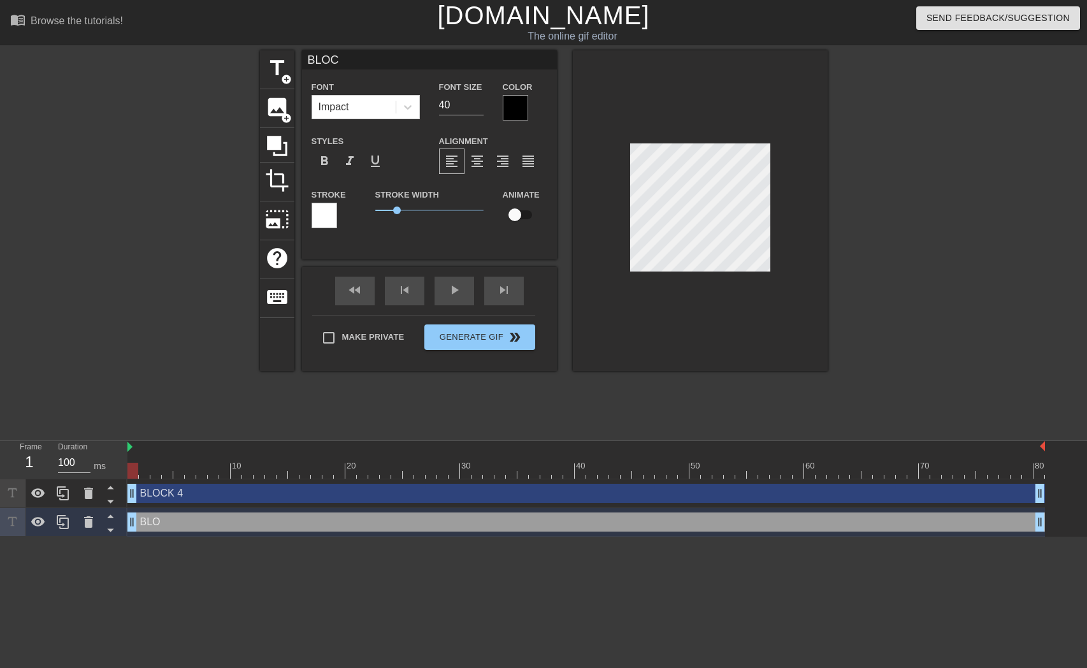
type textarea "BLOCK"
type input "BLOCK1"
type textarea "BLOCK1"
click at [478, 109] on input "39" at bounding box center [461, 105] width 45 height 20
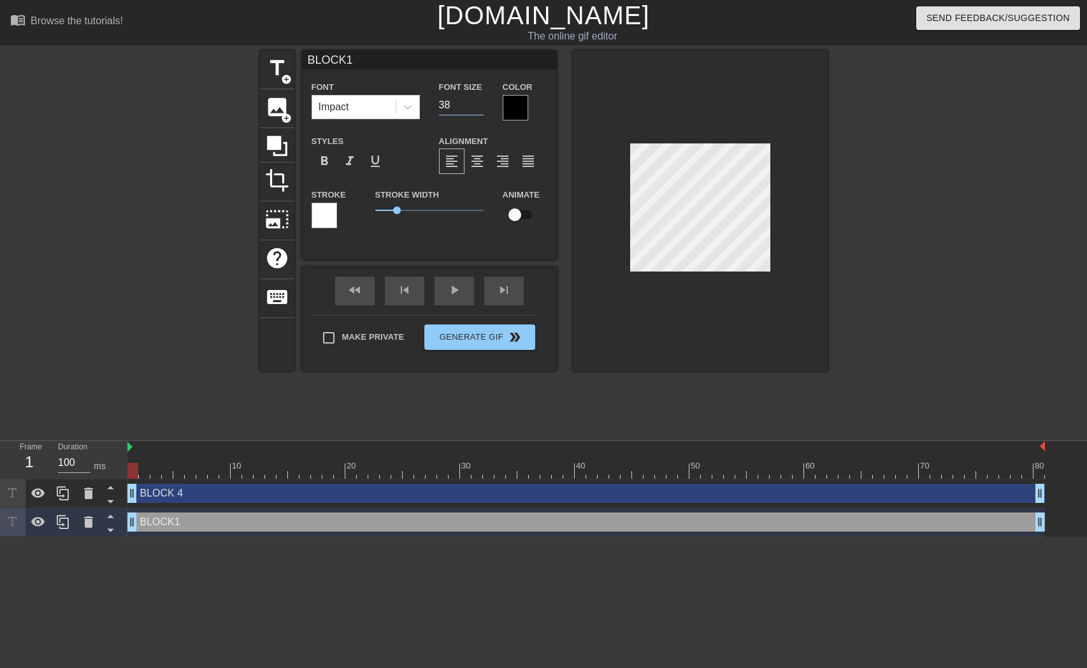
click at [478, 109] on input "38" at bounding box center [461, 105] width 45 height 20
click at [478, 109] on input "37" at bounding box center [461, 105] width 45 height 20
click at [478, 109] on input "36" at bounding box center [461, 105] width 45 height 20
click at [478, 109] on input "35" at bounding box center [461, 105] width 45 height 20
click at [478, 109] on input "34" at bounding box center [461, 105] width 45 height 20
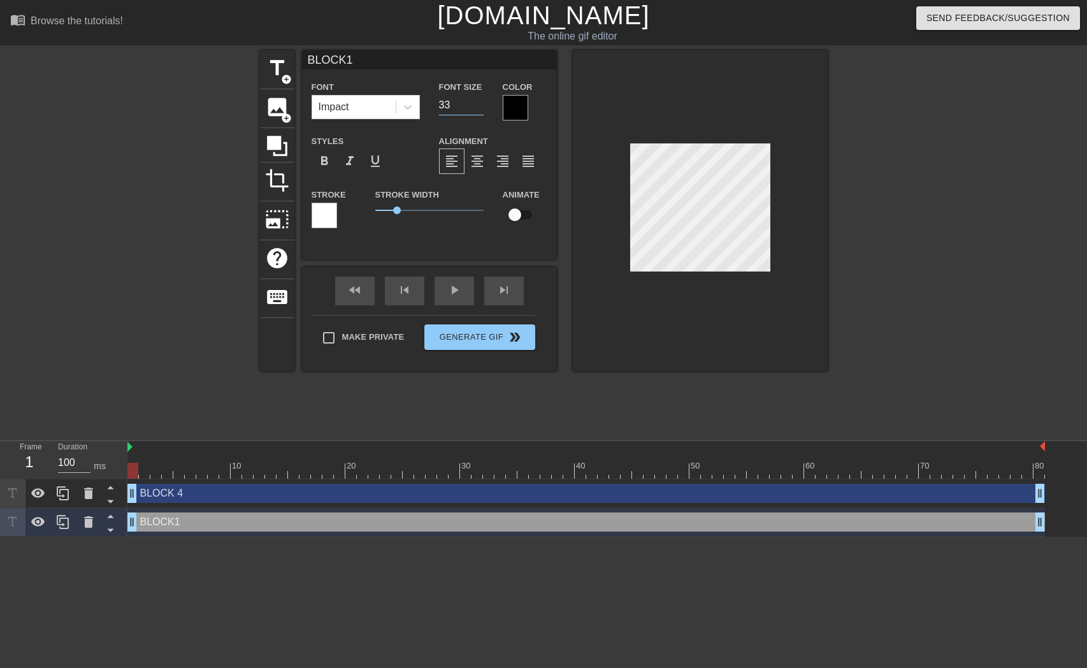
click at [478, 109] on input "33" at bounding box center [461, 105] width 45 height 20
type input "32"
click at [478, 109] on input "32" at bounding box center [461, 105] width 45 height 20
type input "BLOCK 1"
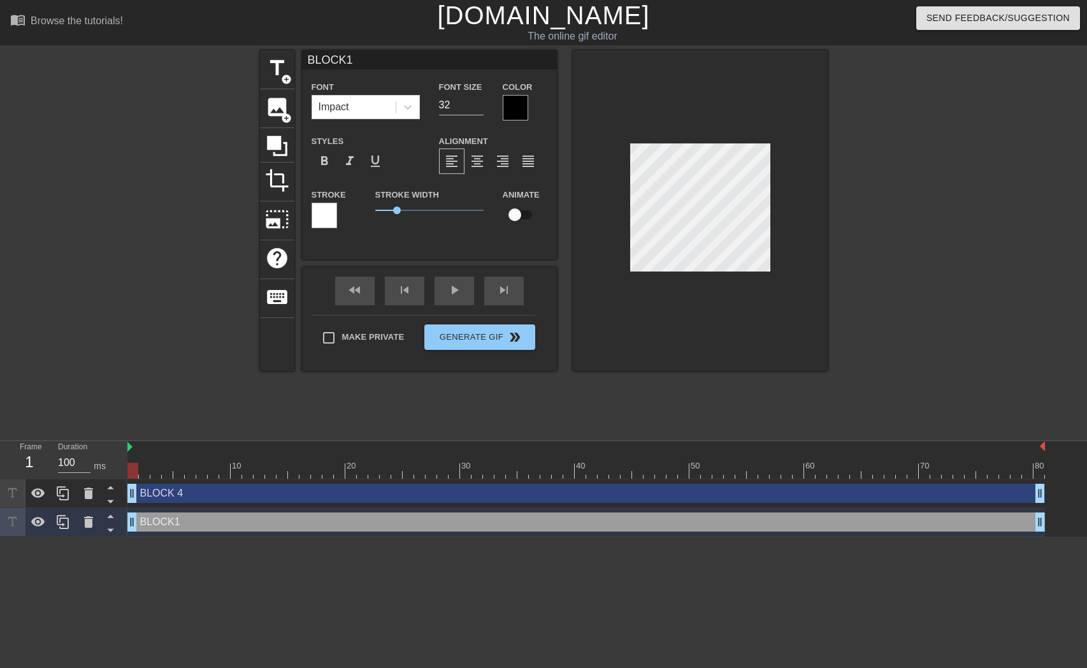
type textarea "BLOCK 1"
type input "BLOCK 4"
type input "40"
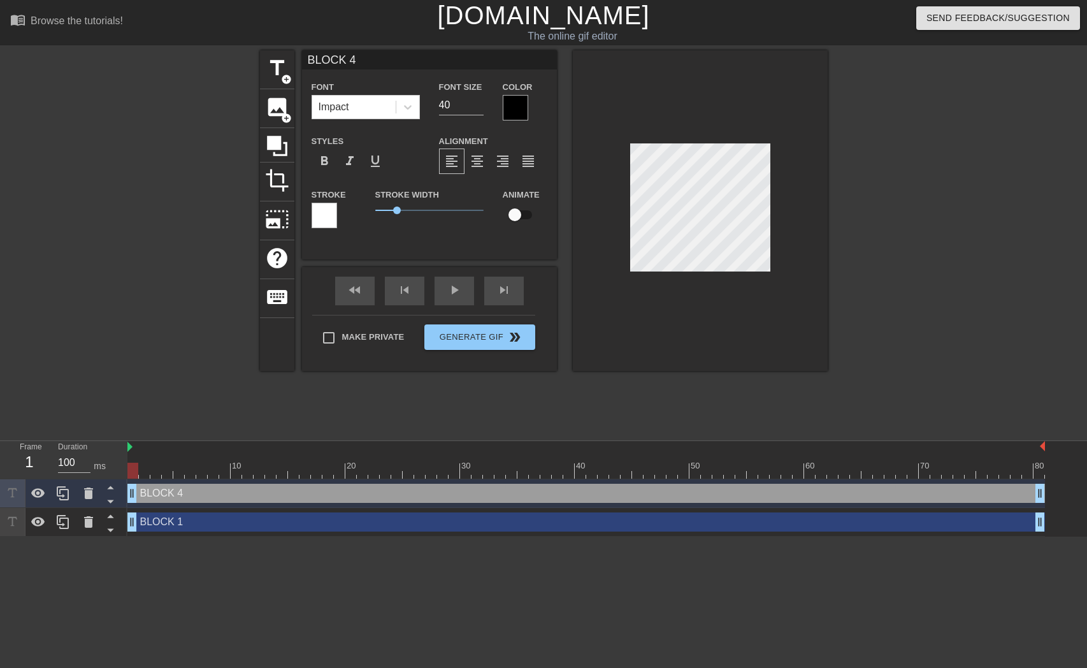
type input "BLOCK 1"
type input "32"
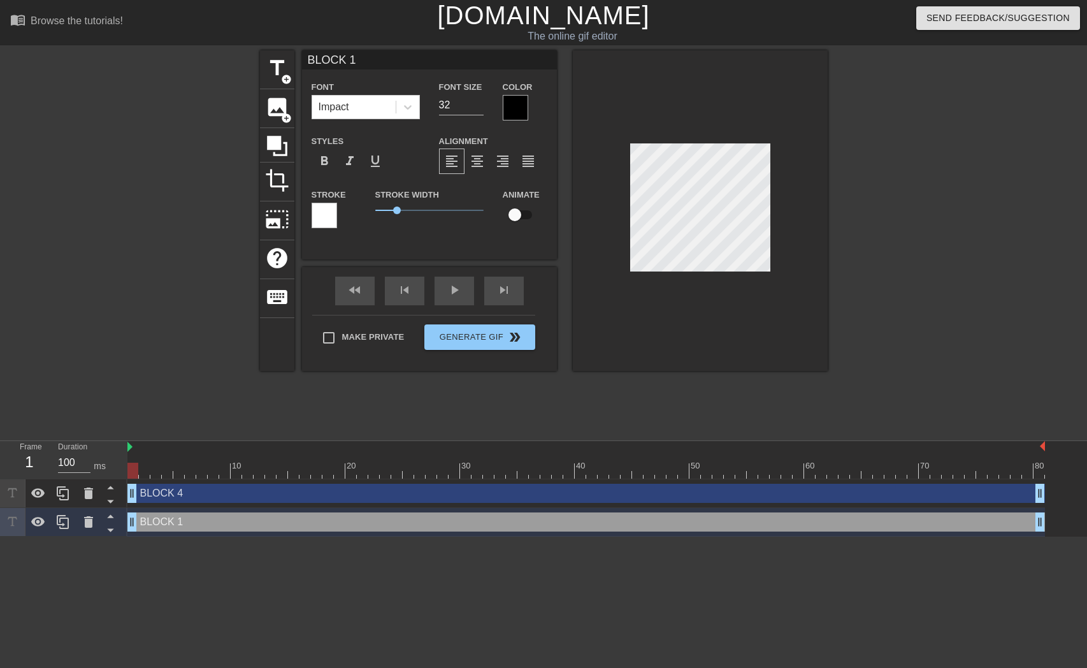
type input "BLOCK 4"
type input "40"
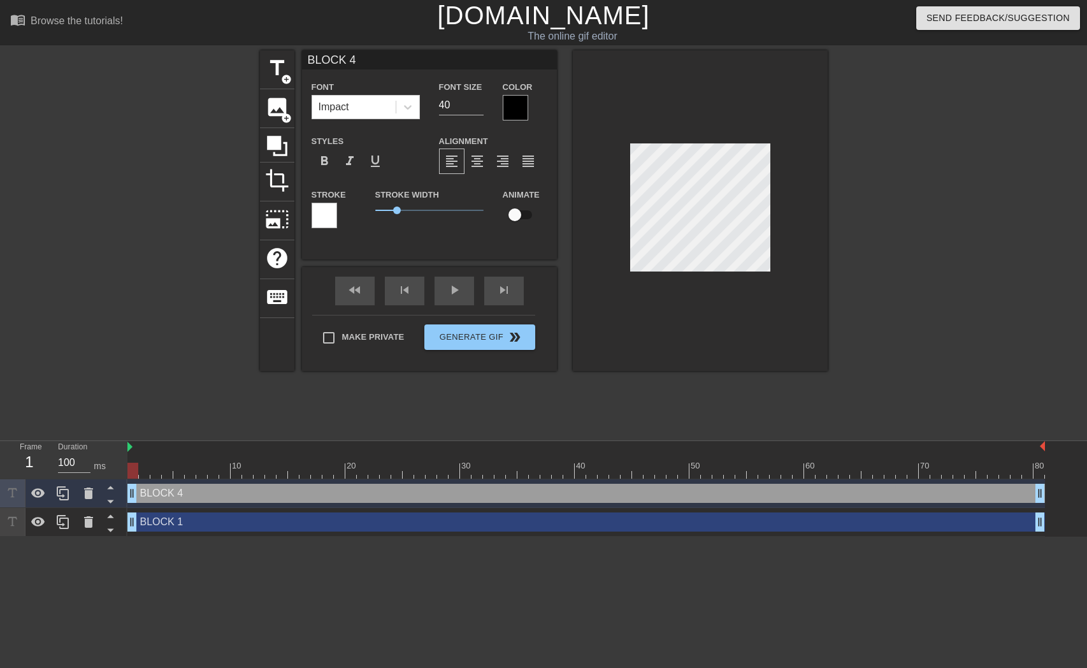
drag, startPoint x: 183, startPoint y: 466, endPoint x: 79, endPoint y: 475, distance: 104.9
click at [79, 475] on div "Frame 1 Duration 100 ms 10 20 30 40 50 60 70 80 BLOCK 4 drag_handle drag_handle…" at bounding box center [543, 489] width 1087 height 96
click at [736, 282] on div at bounding box center [700, 210] width 255 height 320
drag, startPoint x: 151, startPoint y: 468, endPoint x: 208, endPoint y: 474, distance: 57.1
click at [208, 474] on div at bounding box center [585, 471] width 917 height 16
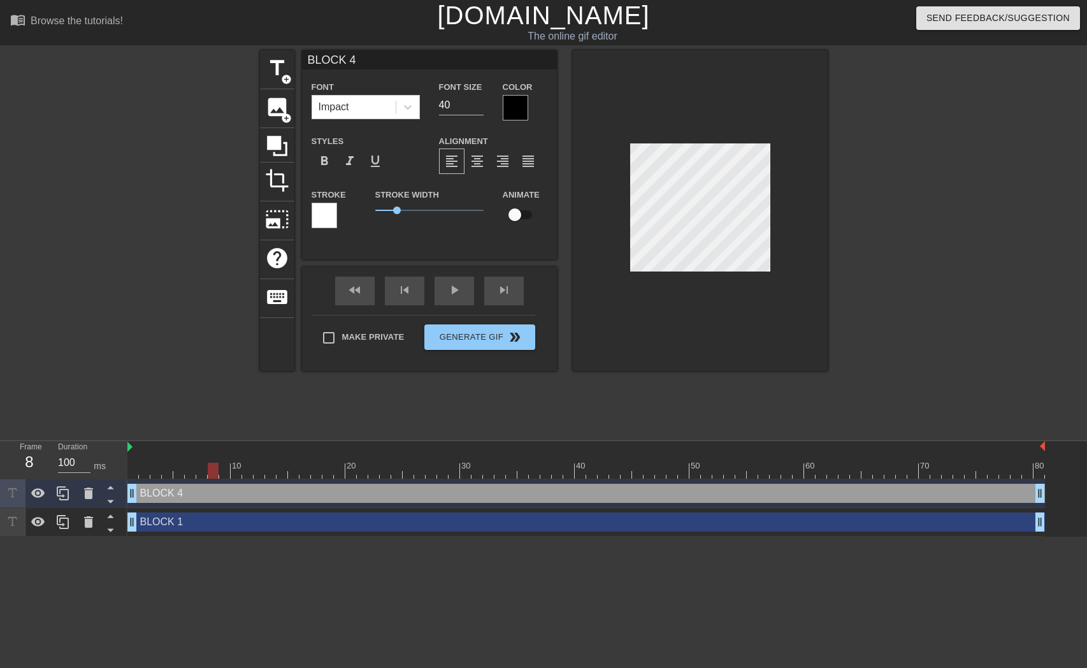
click at [514, 214] on input "checkbox" at bounding box center [514, 215] width 73 height 24
checkbox input "true"
drag, startPoint x: 239, startPoint y: 471, endPoint x: 410, endPoint y: 473, distance: 170.8
click at [410, 473] on div at bounding box center [585, 471] width 917 height 16
drag, startPoint x: 438, startPoint y: 469, endPoint x: 526, endPoint y: 465, distance: 88.0
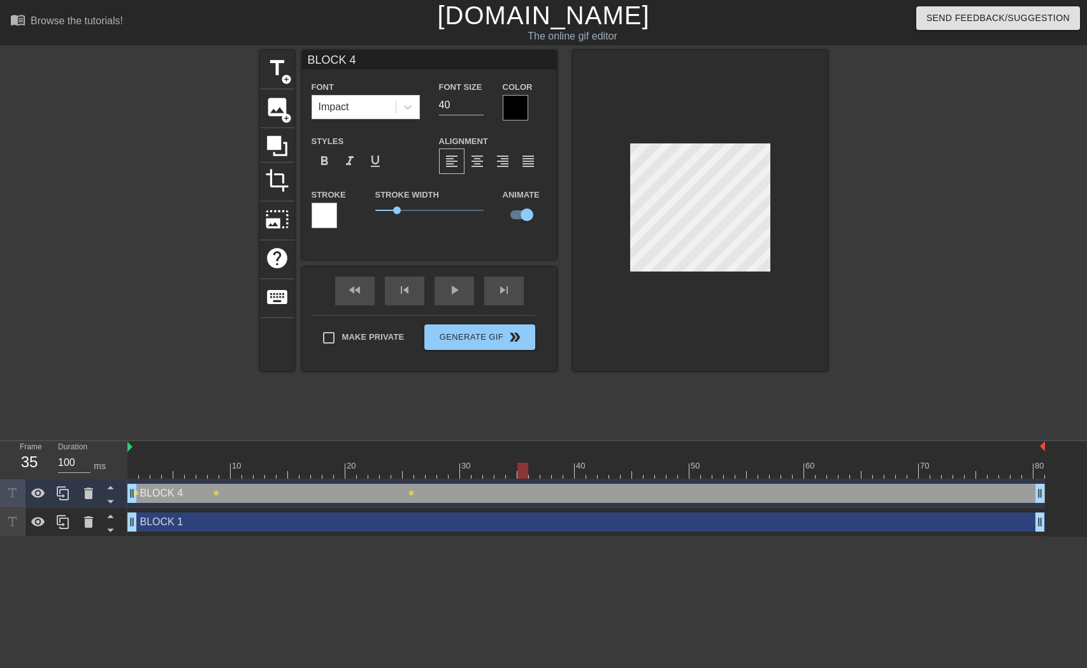
click at [526, 465] on div at bounding box center [585, 471] width 917 height 16
drag, startPoint x: 554, startPoint y: 469, endPoint x: 726, endPoint y: 475, distance: 172.1
click at [726, 475] on div at bounding box center [585, 471] width 917 height 16
drag, startPoint x: 731, startPoint y: 468, endPoint x: 1037, endPoint y: 483, distance: 306.8
click at [1037, 483] on div "10 20 30 40 50 60 70 80 BLOCK 4 drag_handle drag_handle lens lens lens lens len…" at bounding box center [606, 489] width 959 height 96
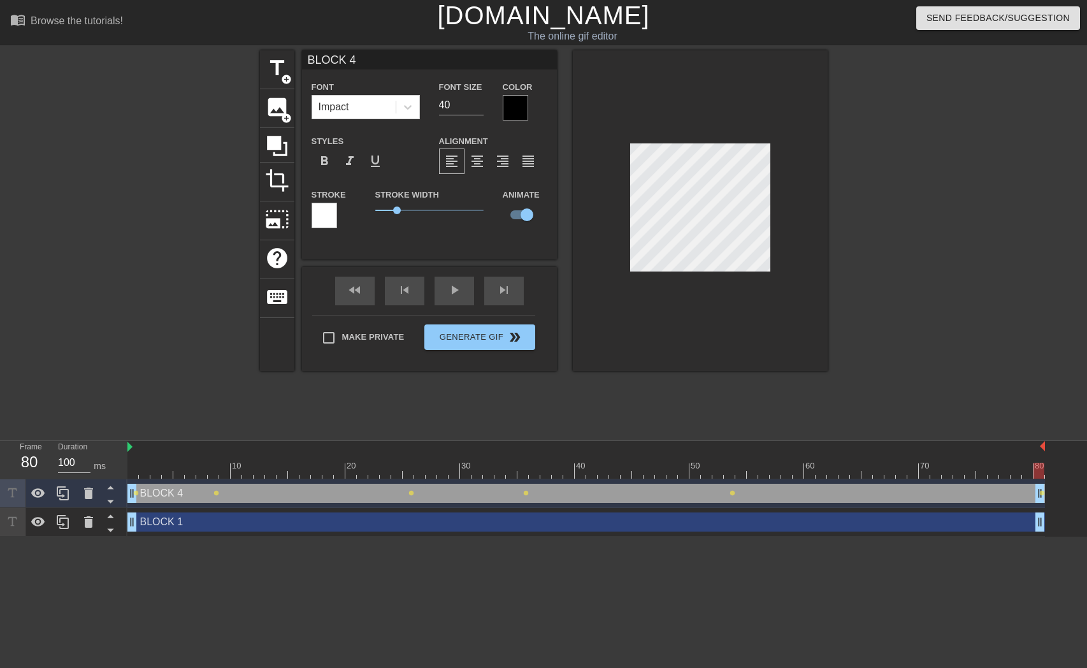
click at [733, 284] on div at bounding box center [700, 210] width 255 height 320
click at [451, 296] on span "play_arrow" at bounding box center [454, 289] width 15 height 15
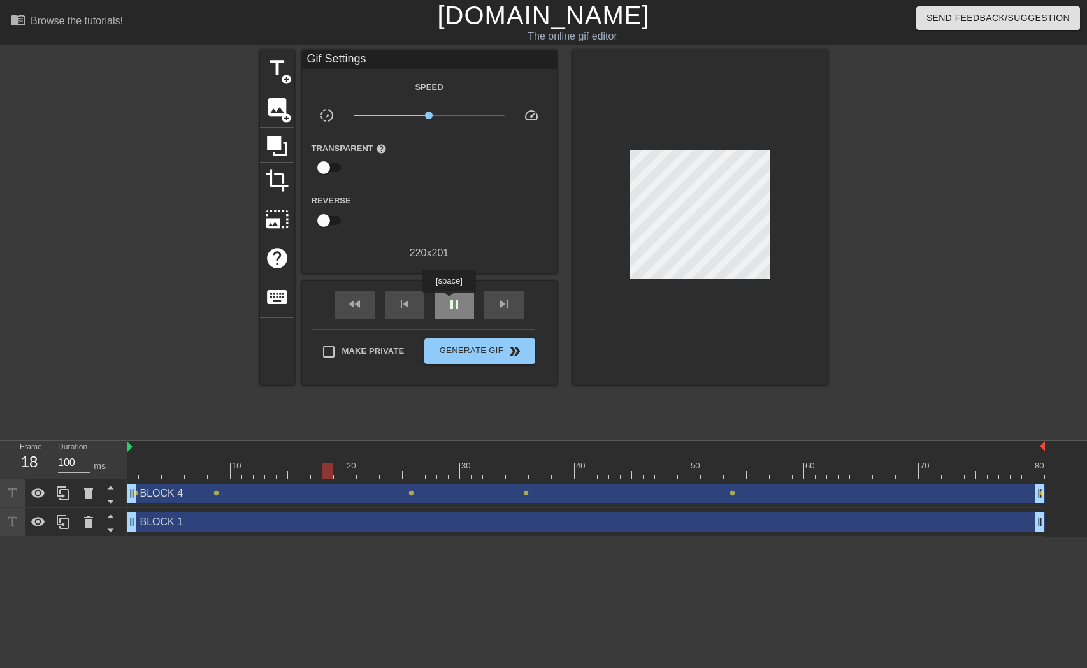
click at [450, 301] on span "pause" at bounding box center [454, 303] width 15 height 15
drag, startPoint x: 147, startPoint y: 468, endPoint x: 130, endPoint y: 470, distance: 16.7
click at [130, 470] on div at bounding box center [585, 471] width 917 height 16
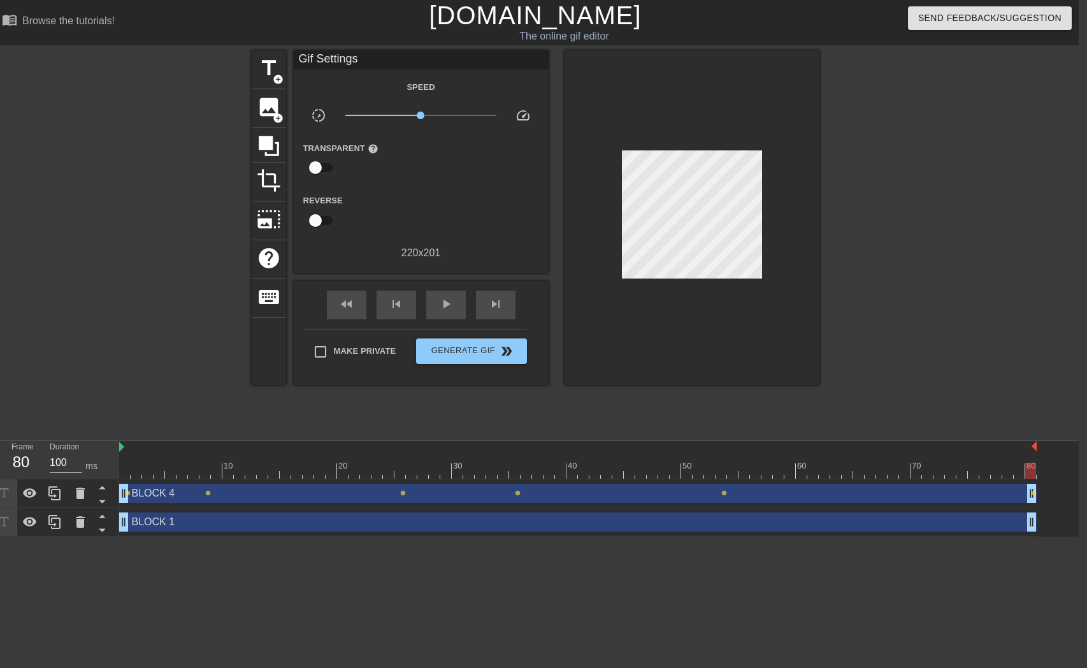
scroll to position [0, 10]
drag, startPoint x: 147, startPoint y: 466, endPoint x: 830, endPoint y: 315, distance: 700.1
click at [1077, 488] on html "menu_book Browse the tutorials! [DOMAIN_NAME] The online gif editor Send Feedba…" at bounding box center [533, 268] width 1087 height 536
drag, startPoint x: 138, startPoint y: 461, endPoint x: 87, endPoint y: 456, distance: 51.2
click at [87, 457] on div "Frame 1 Duration 100 ms 10 20 30 40 50 60 70 80 BLOCK 4 drag_handle drag_handle…" at bounding box center [533, 489] width 1087 height 96
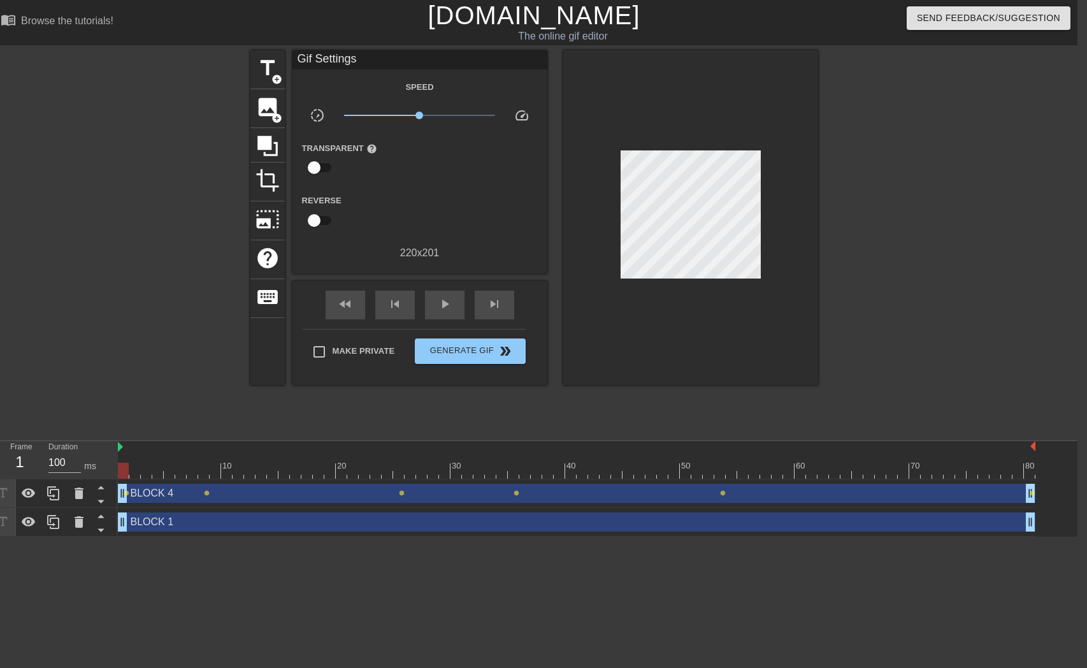
drag, startPoint x: 303, startPoint y: 453, endPoint x: 464, endPoint y: 366, distance: 183.3
click at [303, 453] on div at bounding box center [576, 447] width 917 height 13
drag, startPoint x: 254, startPoint y: 471, endPoint x: 289, endPoint y: 464, distance: 36.2
click at [288, 468] on div at bounding box center [576, 471] width 917 height 16
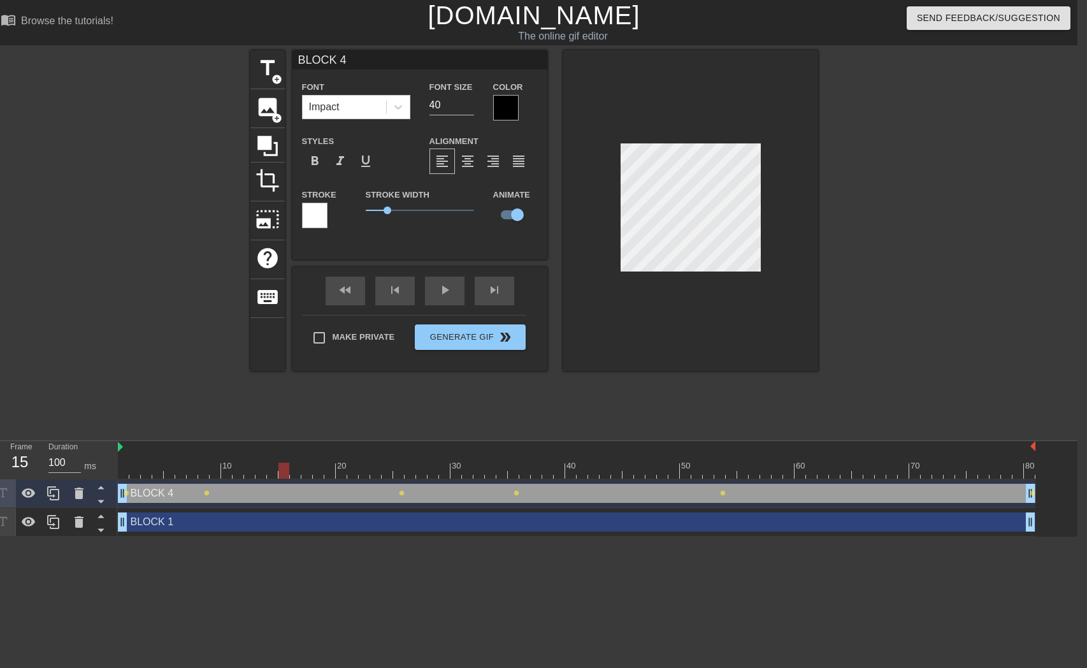
click at [719, 272] on div at bounding box center [690, 210] width 255 height 320
click at [208, 493] on span "lens" at bounding box center [207, 493] width 6 height 6
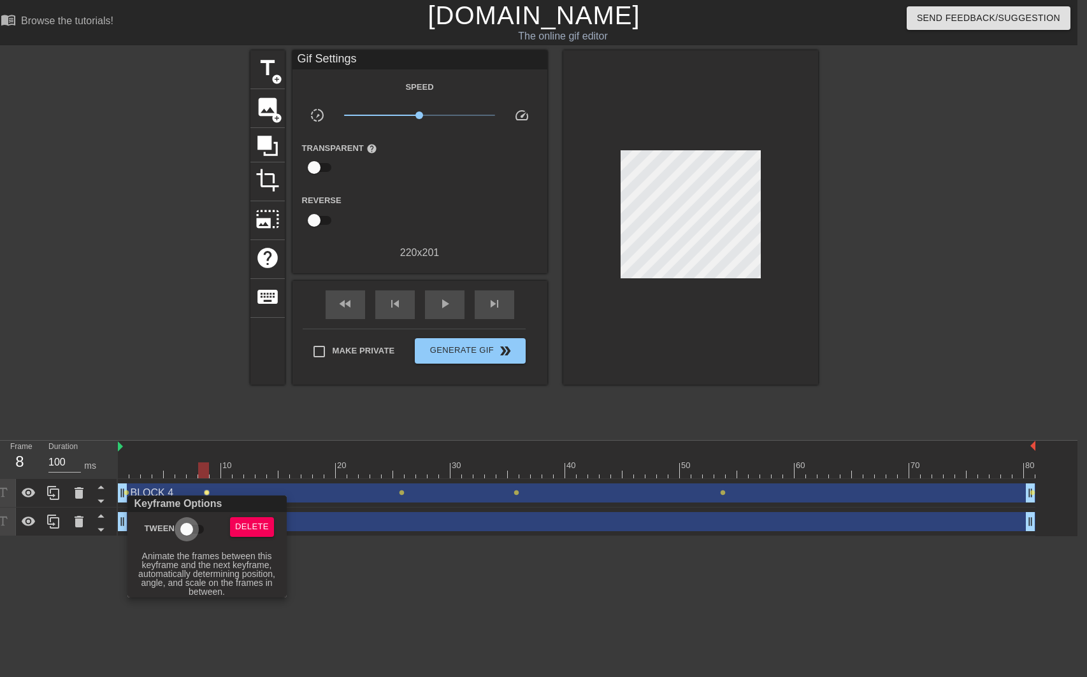
click at [186, 525] on input "Tween" at bounding box center [186, 529] width 73 height 24
checkbox input "true"
click at [401, 493] on div at bounding box center [543, 338] width 1087 height 677
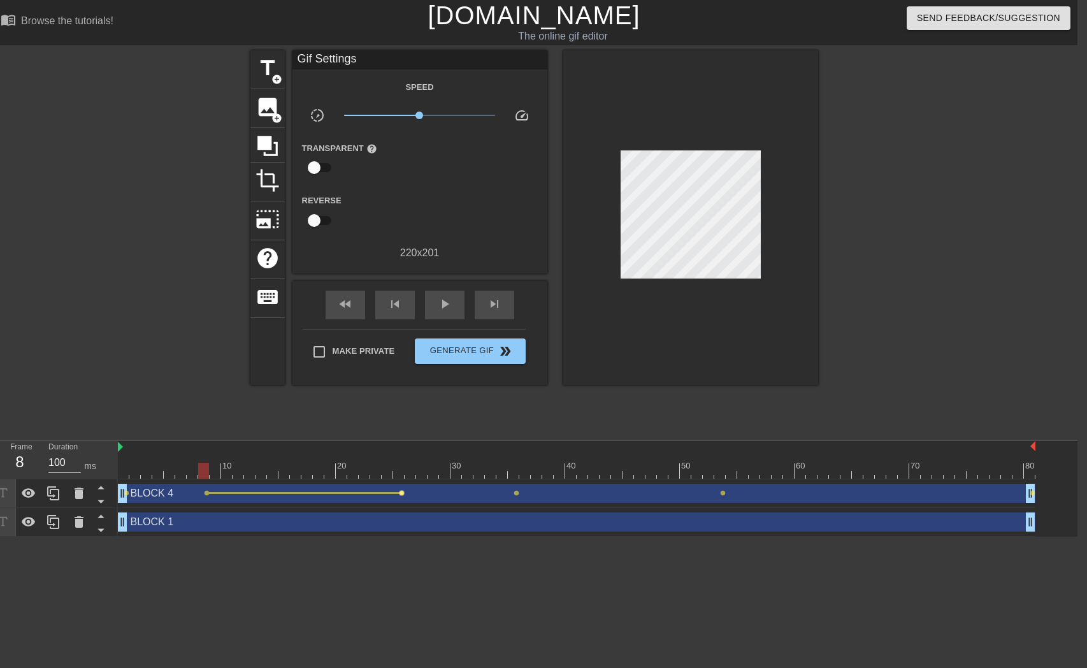
click at [401, 493] on span "lens" at bounding box center [402, 493] width 6 height 6
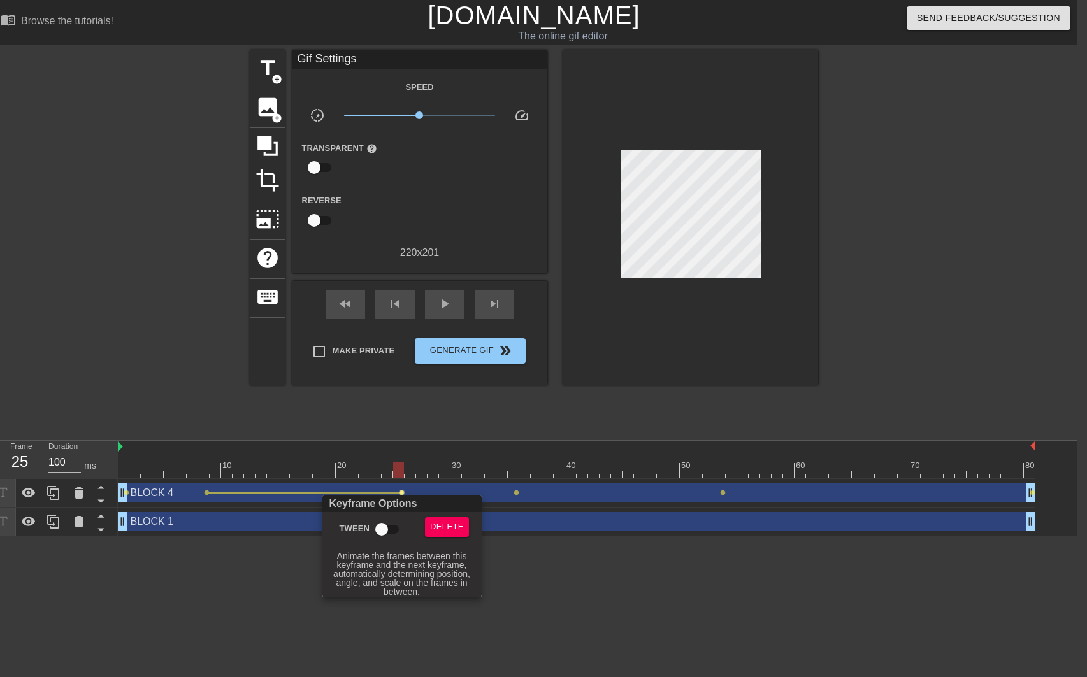
click at [378, 529] on input "Tween" at bounding box center [381, 529] width 73 height 24
checkbox input "true"
click at [519, 492] on div at bounding box center [543, 338] width 1087 height 677
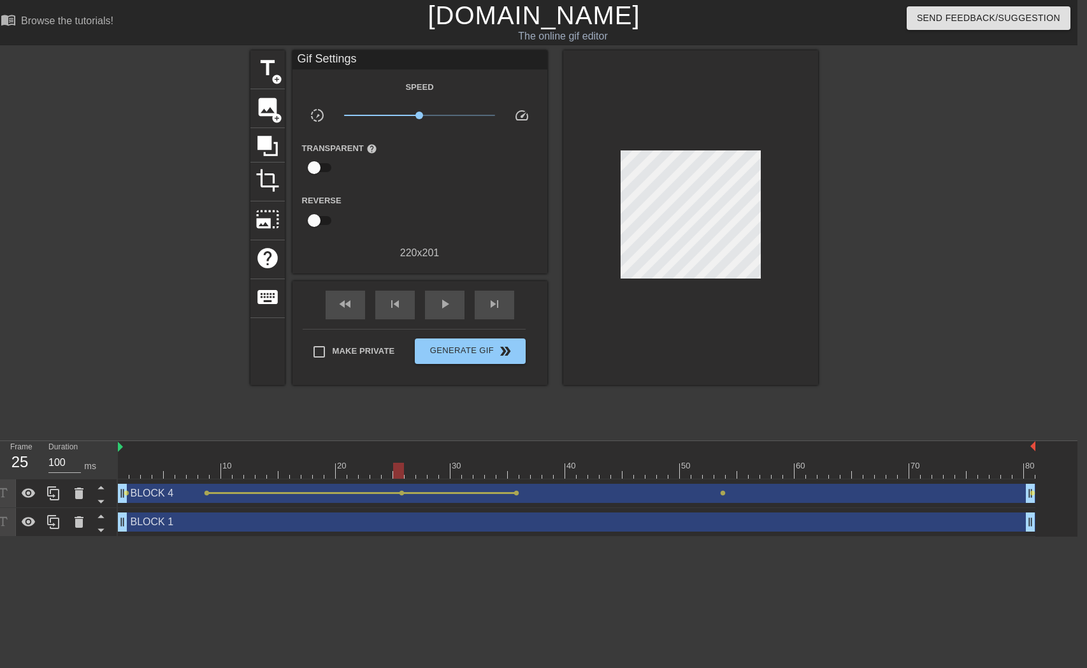
click at [516, 493] on span "lens" at bounding box center [517, 493] width 6 height 6
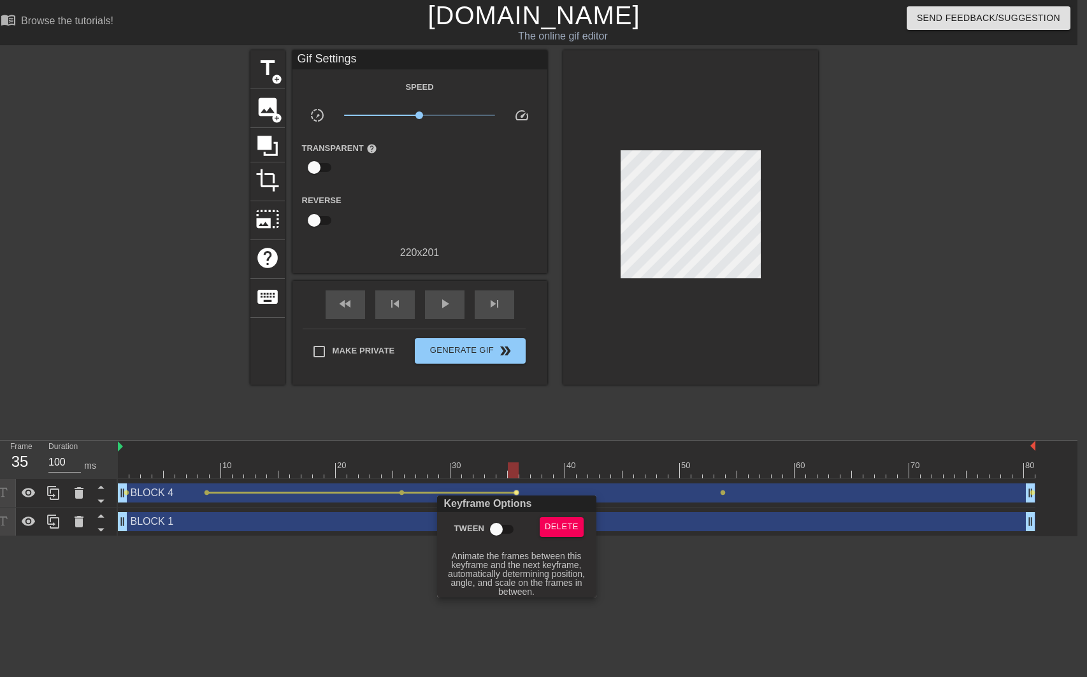
click at [492, 528] on input "Tween" at bounding box center [496, 529] width 73 height 24
checkbox input "true"
click at [722, 492] on div at bounding box center [543, 338] width 1087 height 677
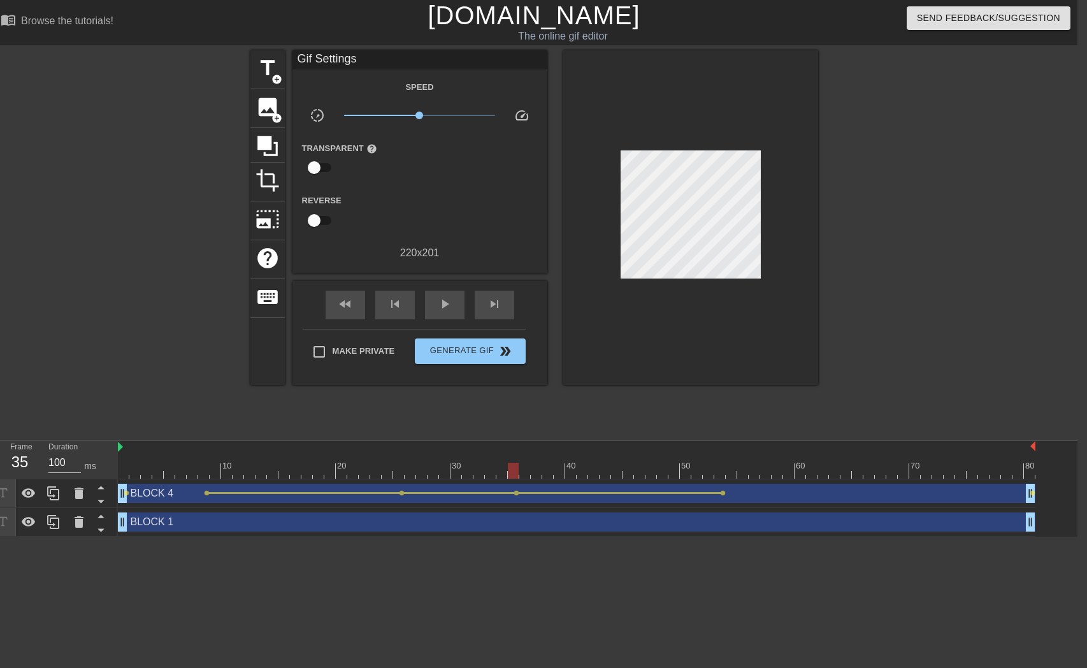
click at [724, 494] on span "lens" at bounding box center [723, 493] width 6 height 6
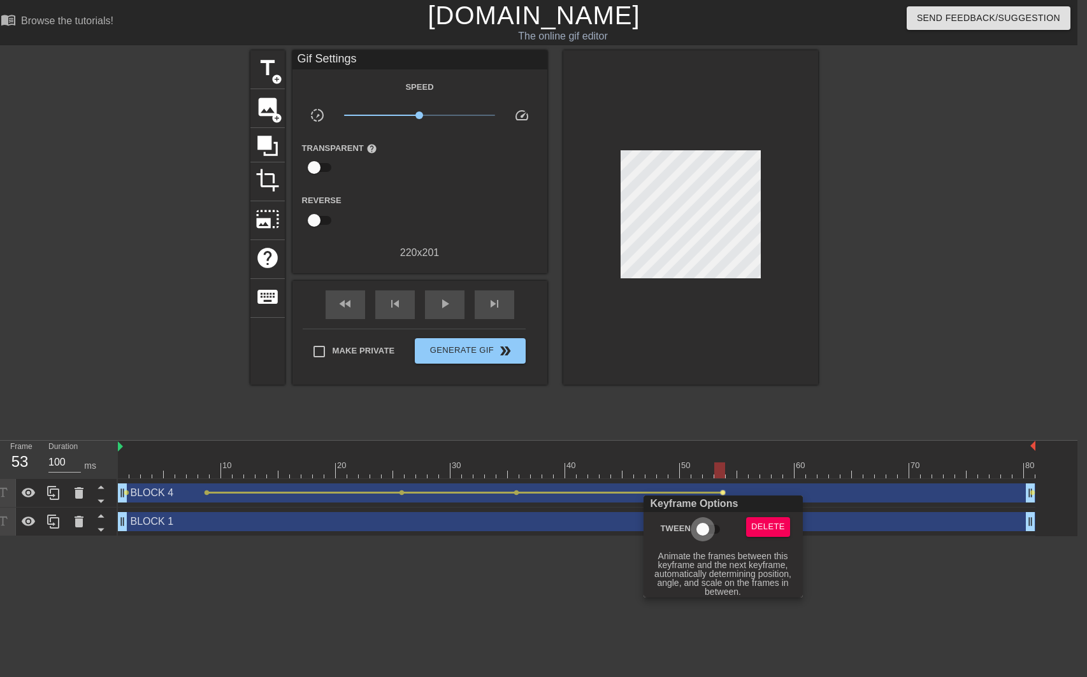
click at [703, 531] on input "Tween" at bounding box center [702, 529] width 73 height 24
checkbox input "true"
click at [127, 492] on div at bounding box center [543, 338] width 1087 height 677
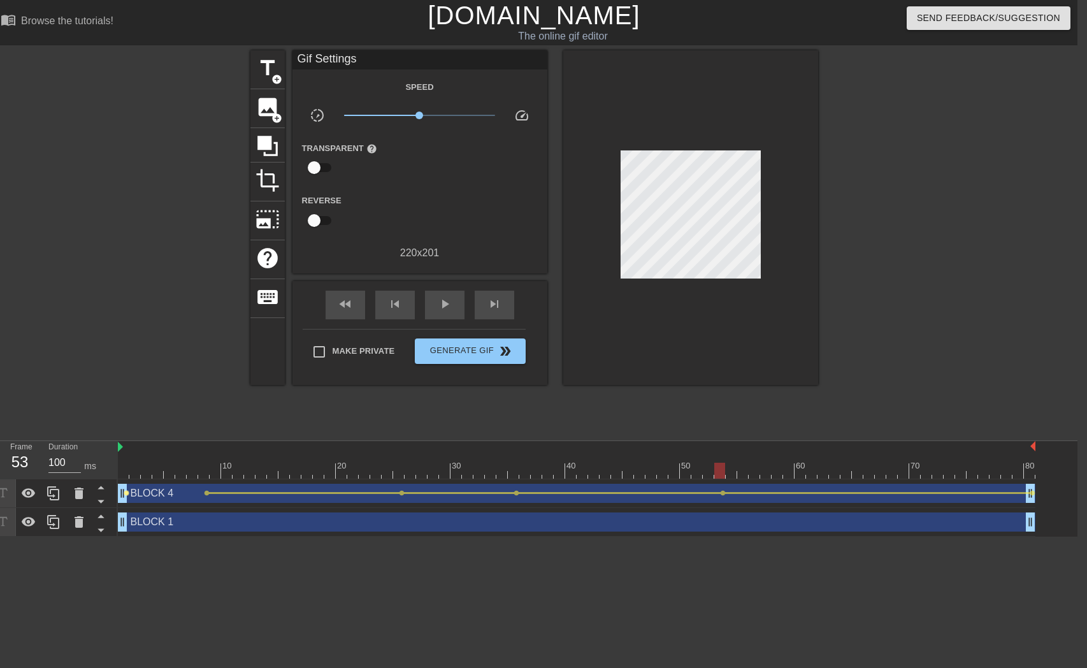
click at [126, 492] on span "lens" at bounding box center [127, 493] width 6 height 6
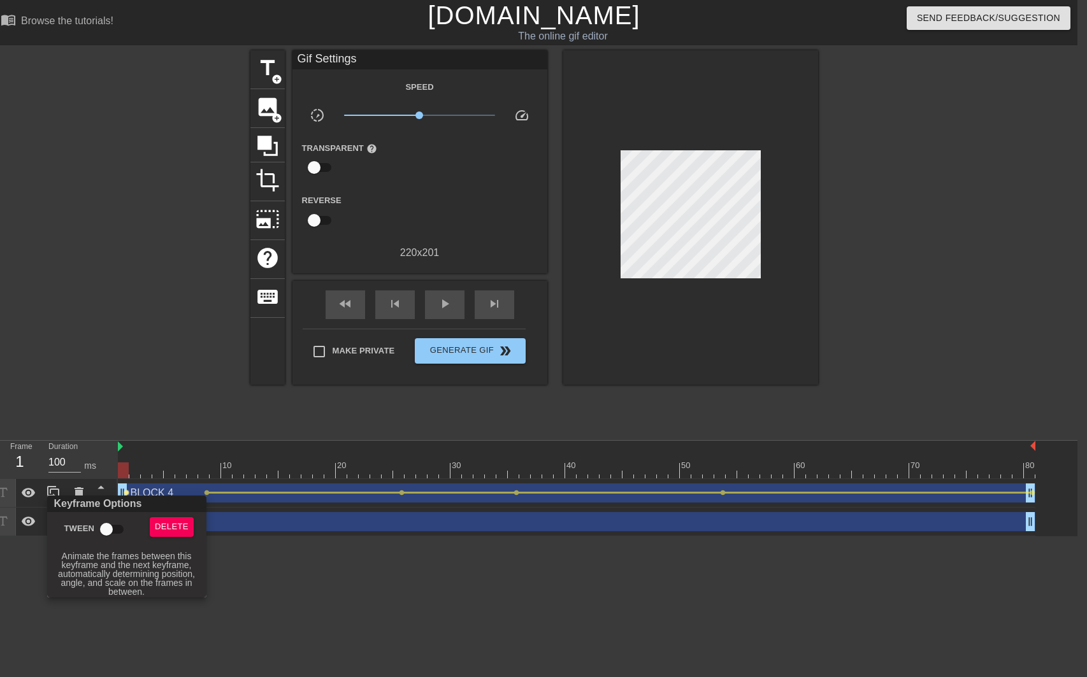
click at [114, 532] on input "Tween" at bounding box center [106, 529] width 73 height 24
checkbox input "true"
click at [177, 466] on div at bounding box center [543, 338] width 1087 height 677
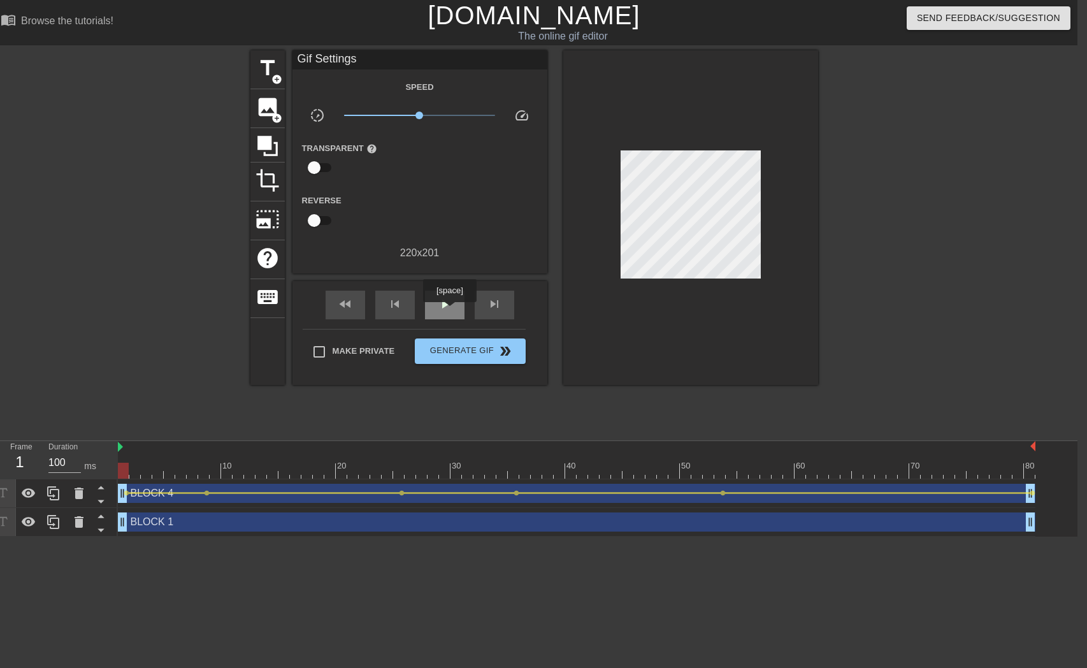
click at [437, 305] on span "play_arrow" at bounding box center [444, 303] width 15 height 15
click at [485, 359] on button "Generate Gif double_arrow" at bounding box center [470, 350] width 110 height 25
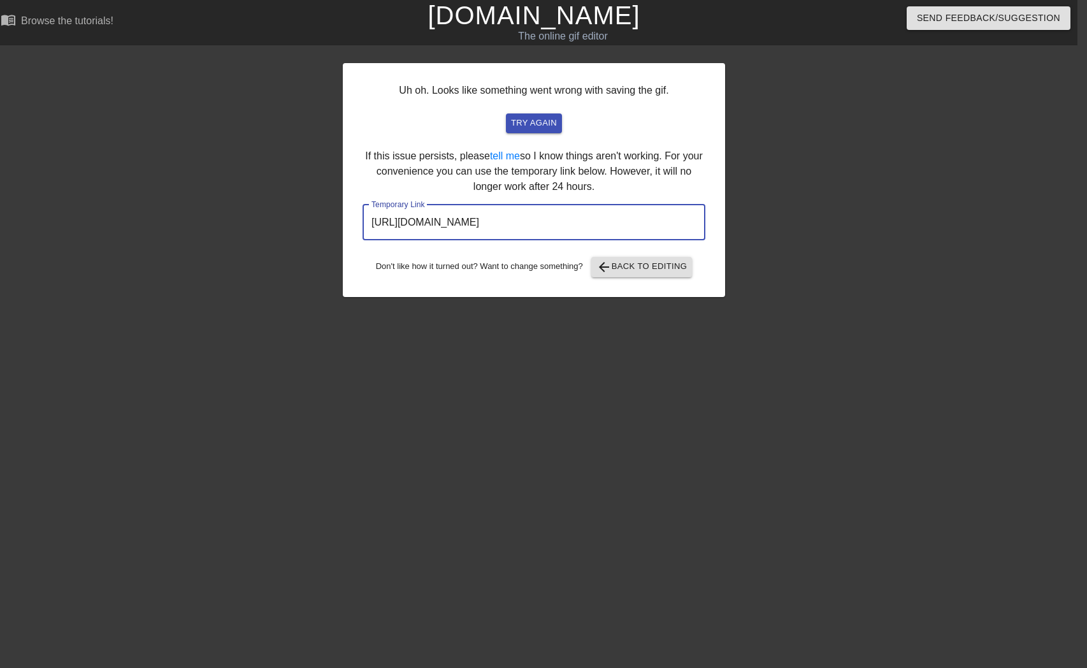
click at [527, 220] on input "[URL][DOMAIN_NAME]" at bounding box center [534, 223] width 343 height 36
click at [542, 220] on input "[URL][DOMAIN_NAME]" at bounding box center [534, 223] width 343 height 36
